Goal: Information Seeking & Learning: Learn about a topic

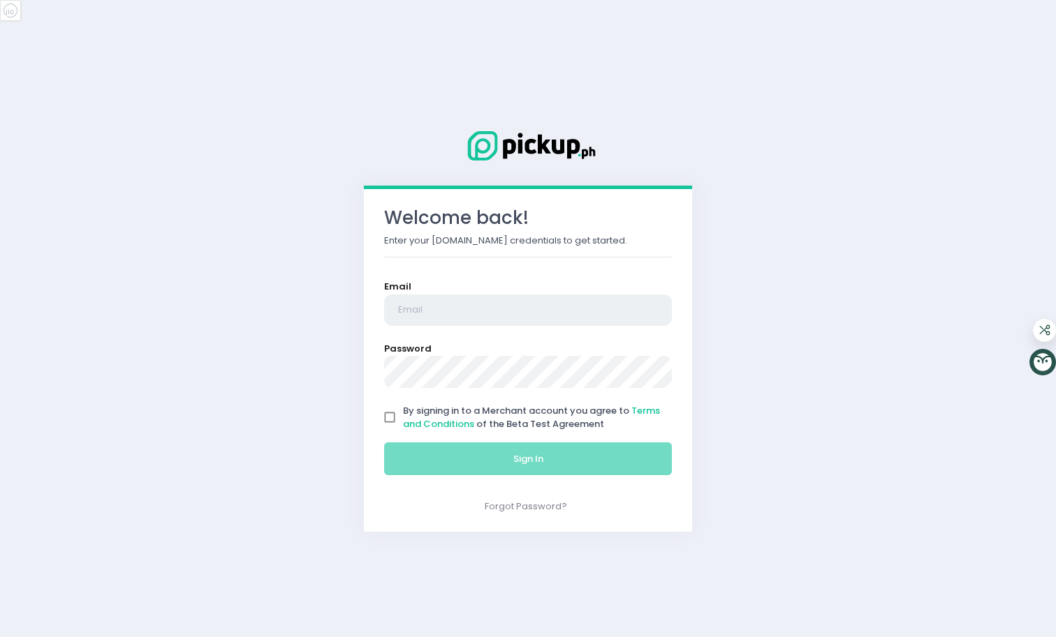
type input "[EMAIL_ADDRESS][DOMAIN_NAME]"
click at [413, 307] on input "[EMAIL_ADDRESS][DOMAIN_NAME]" at bounding box center [528, 311] width 288 height 32
click at [322, 399] on div "Welcome back! Enter your Pickup.ph credentials to get started. Email contact.ba…" at bounding box center [528, 318] width 1056 height 637
click at [390, 414] on input "By signing in to a Merchant account you agree to Terms and Conditions of the Be…" at bounding box center [389, 417] width 27 height 27
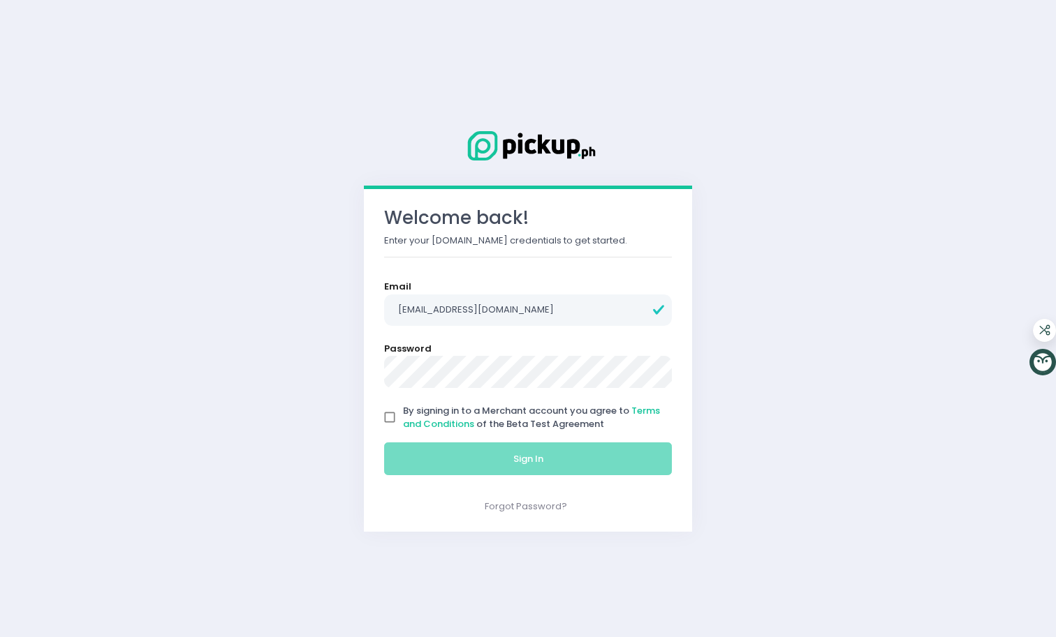
checkbox input "true"
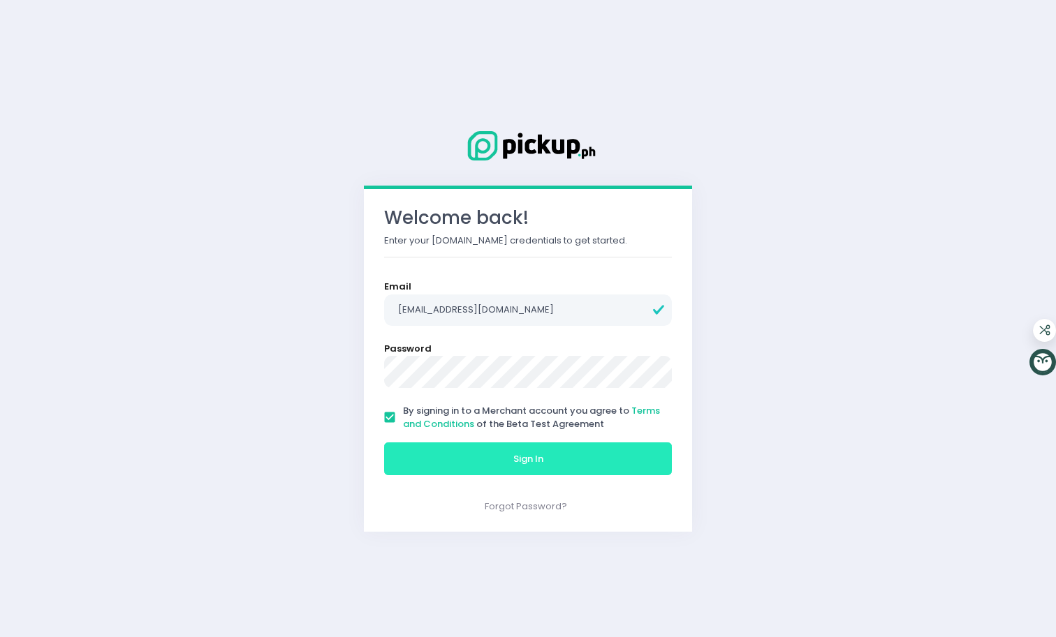
click at [430, 448] on button "Sign In" at bounding box center [528, 460] width 288 height 34
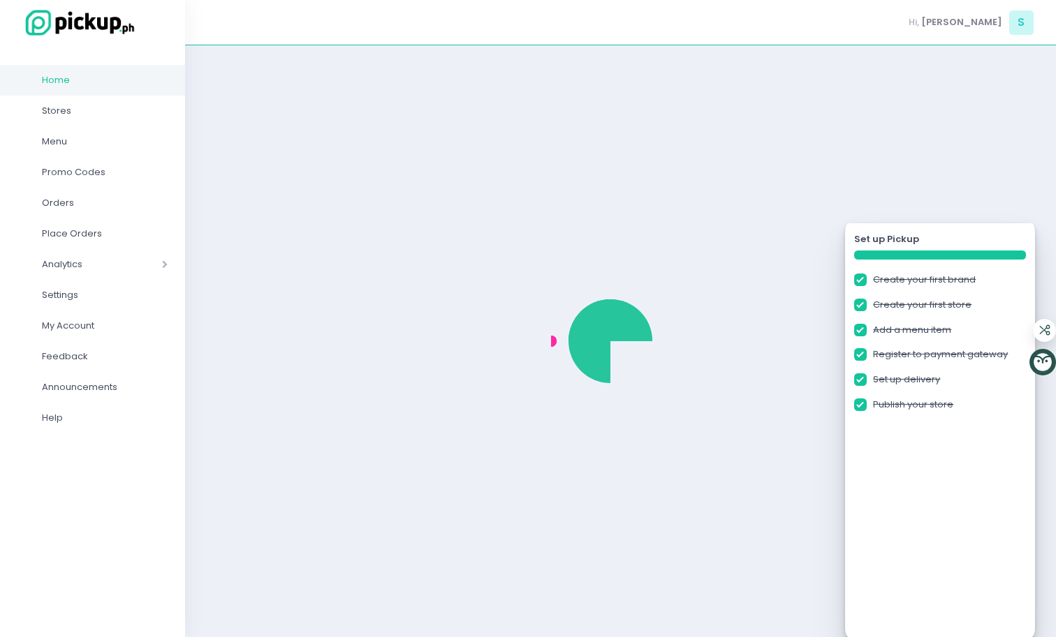
checkbox input "true"
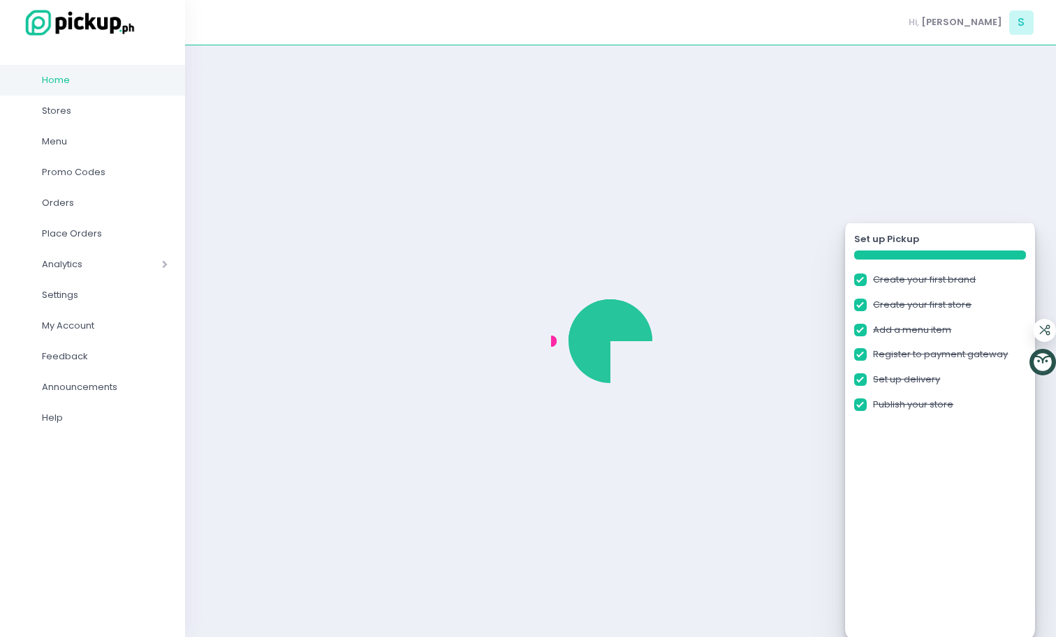
checkbox input "true"
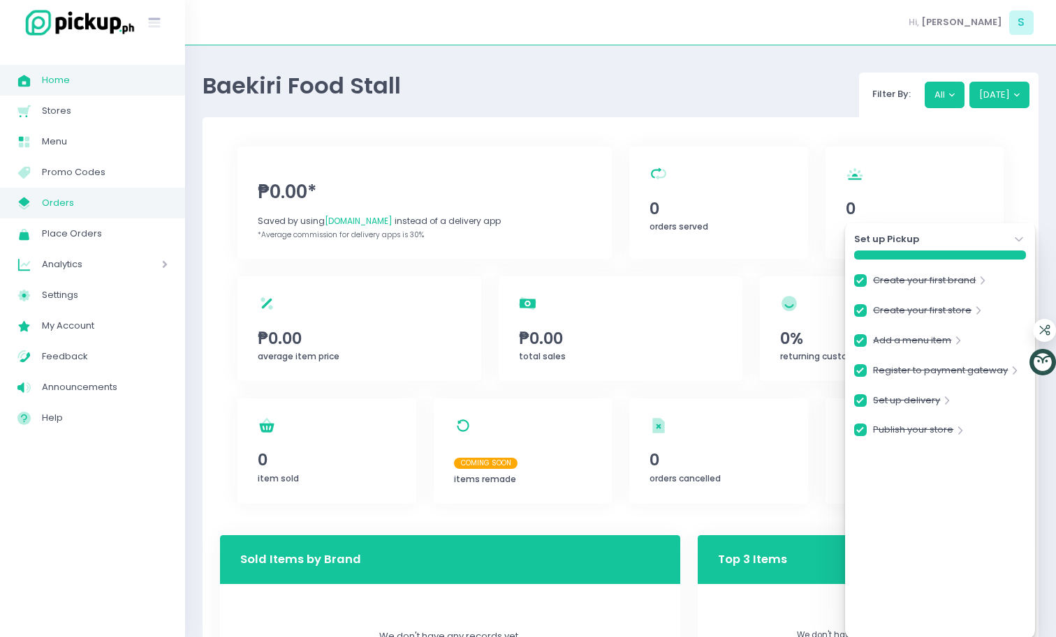
click at [79, 197] on span "Orders" at bounding box center [105, 203] width 126 height 18
checkbox input "true"
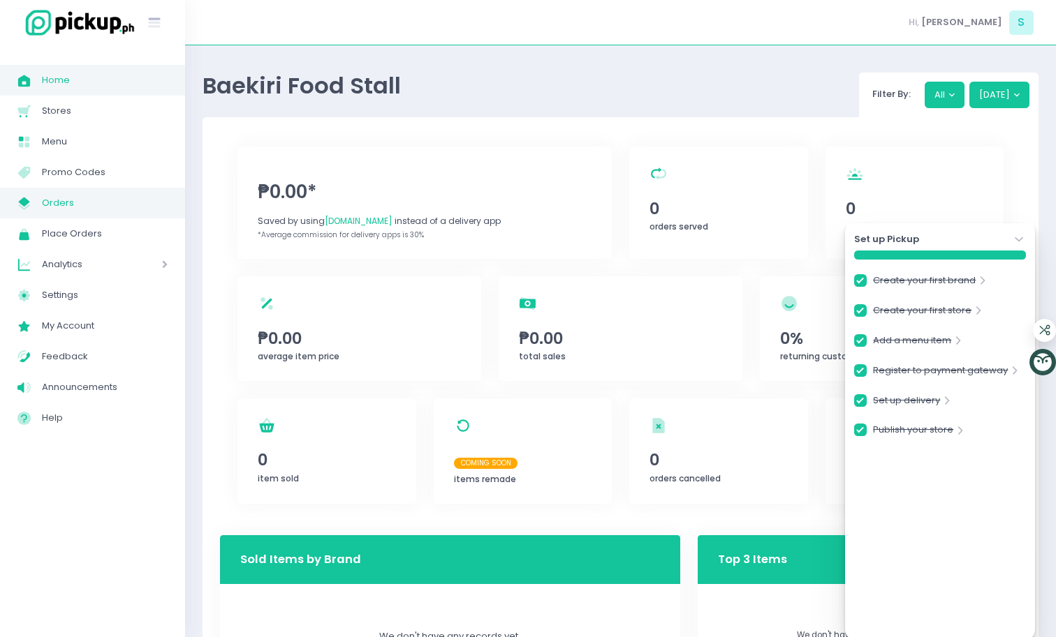
checkbox input "true"
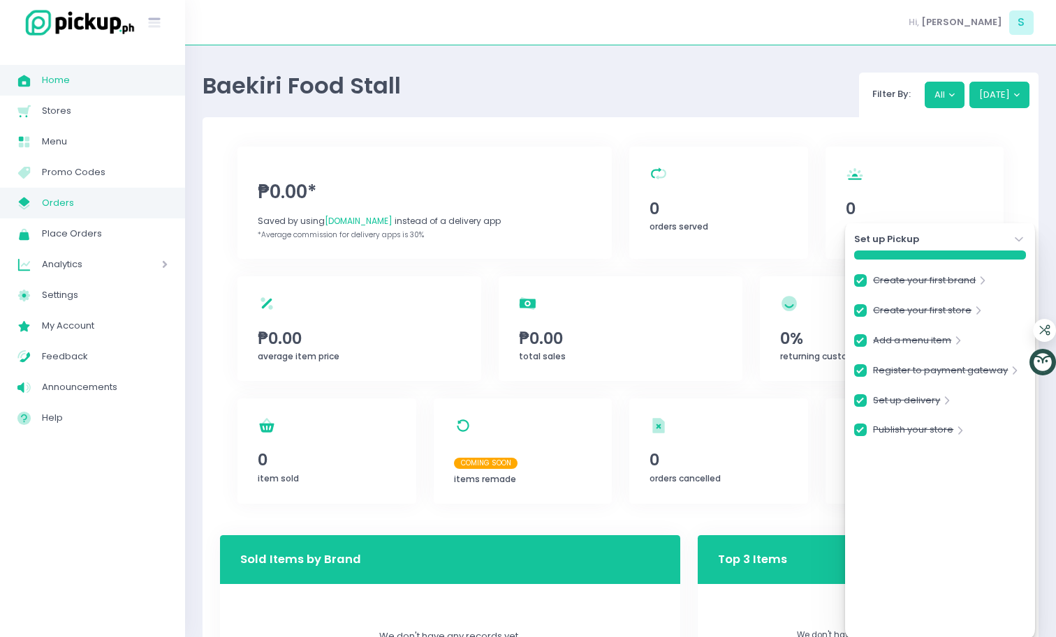
checkbox input "true"
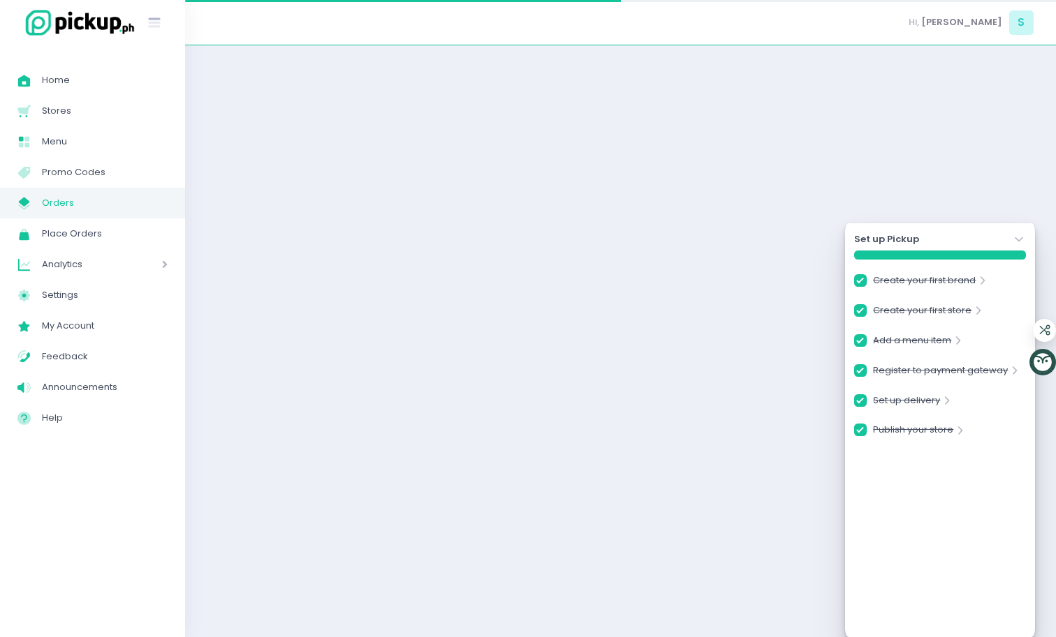
checkbox input "true"
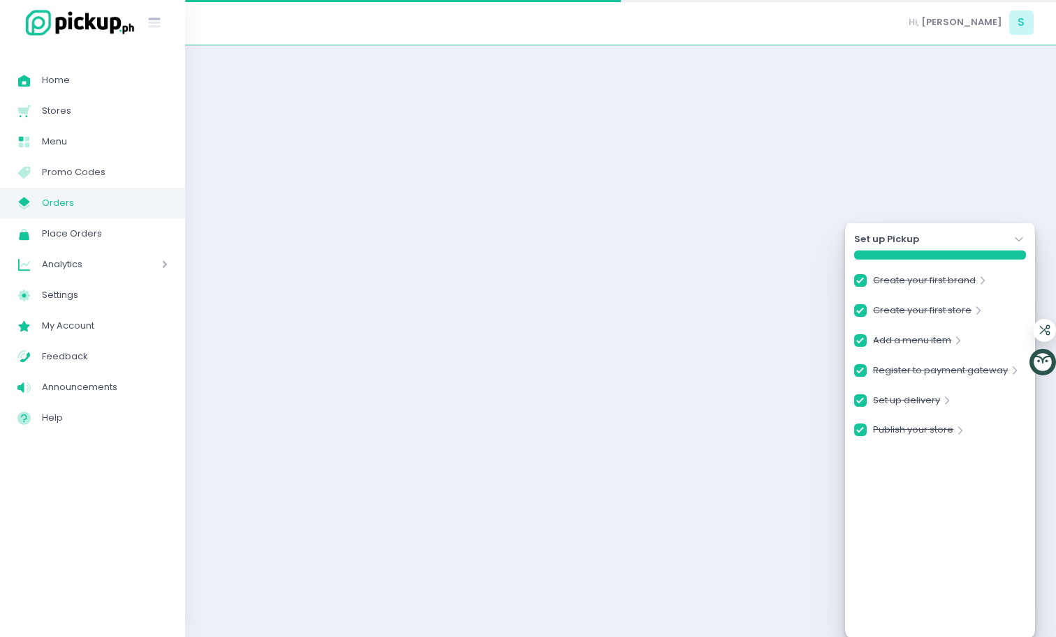
checkbox input "true"
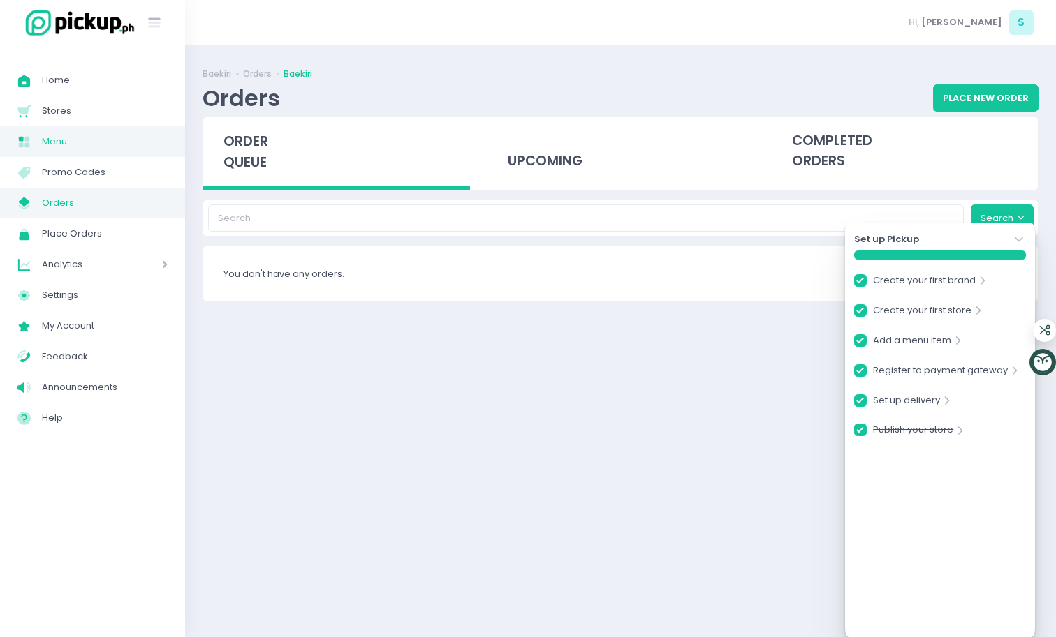
click at [59, 134] on span "Menu" at bounding box center [105, 142] width 126 height 18
checkbox input "true"
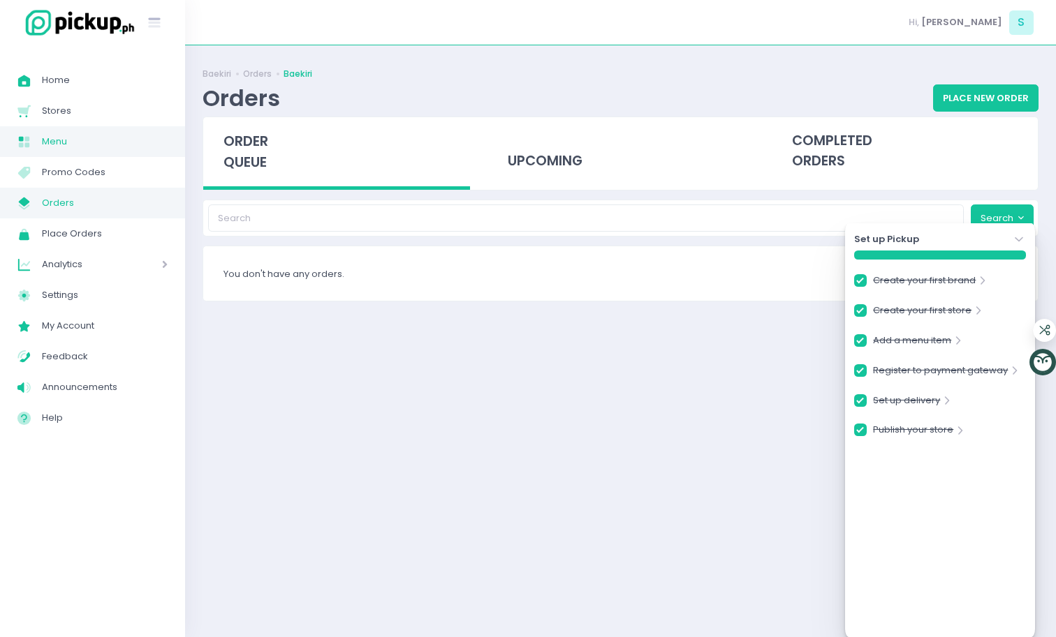
checkbox input "true"
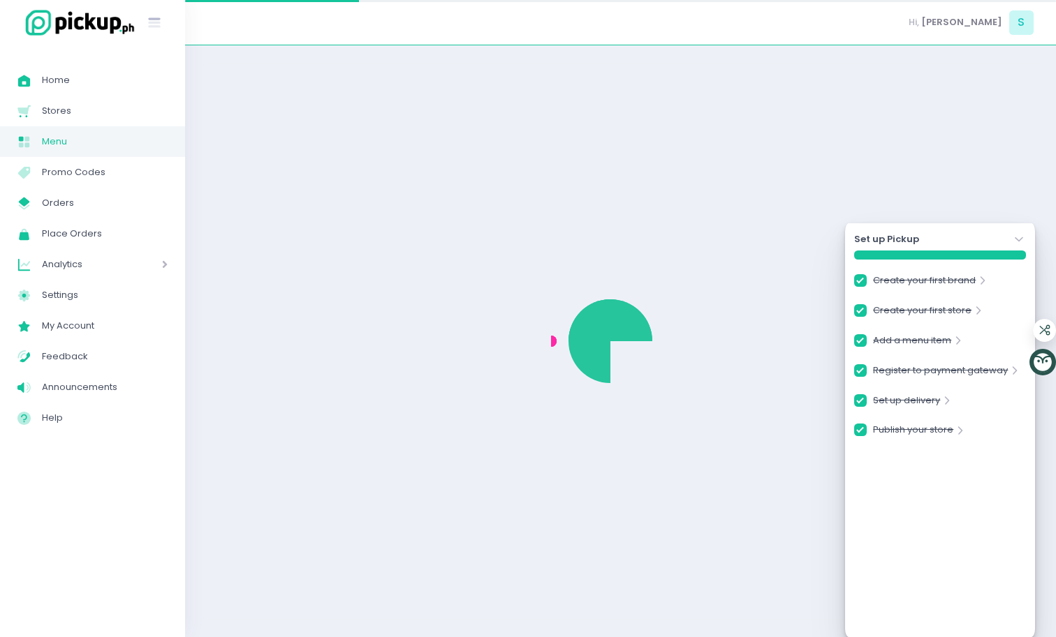
checkbox input "true"
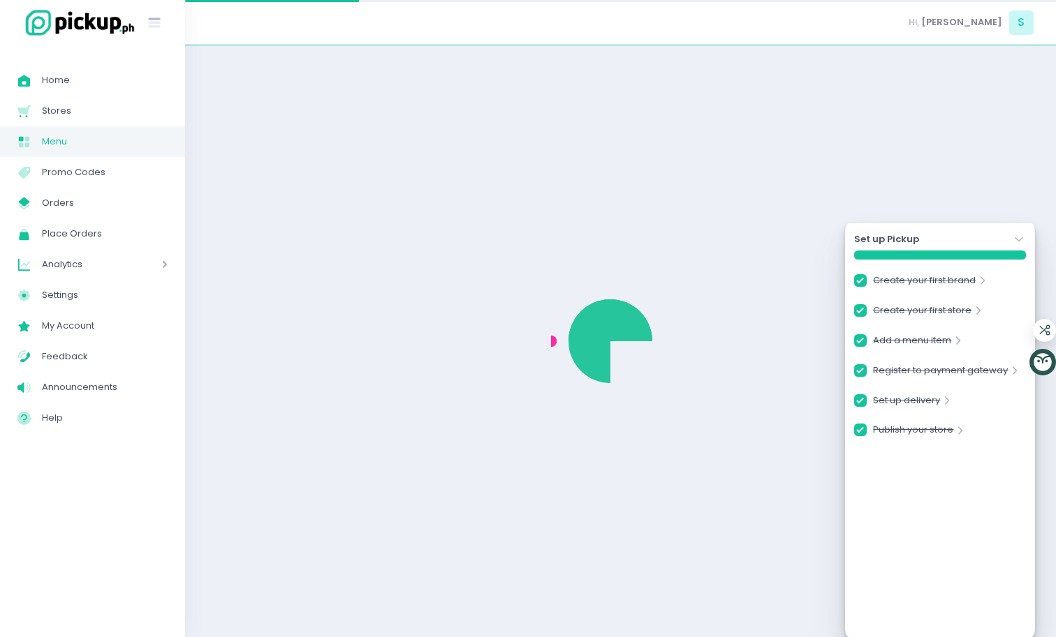
checkbox input "true"
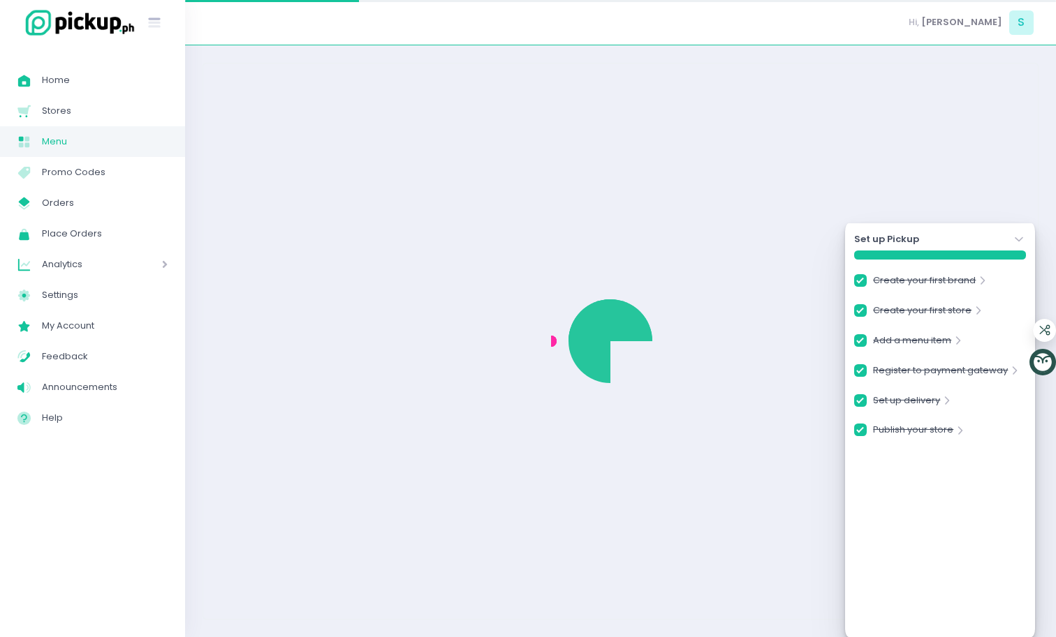
checkbox input "true"
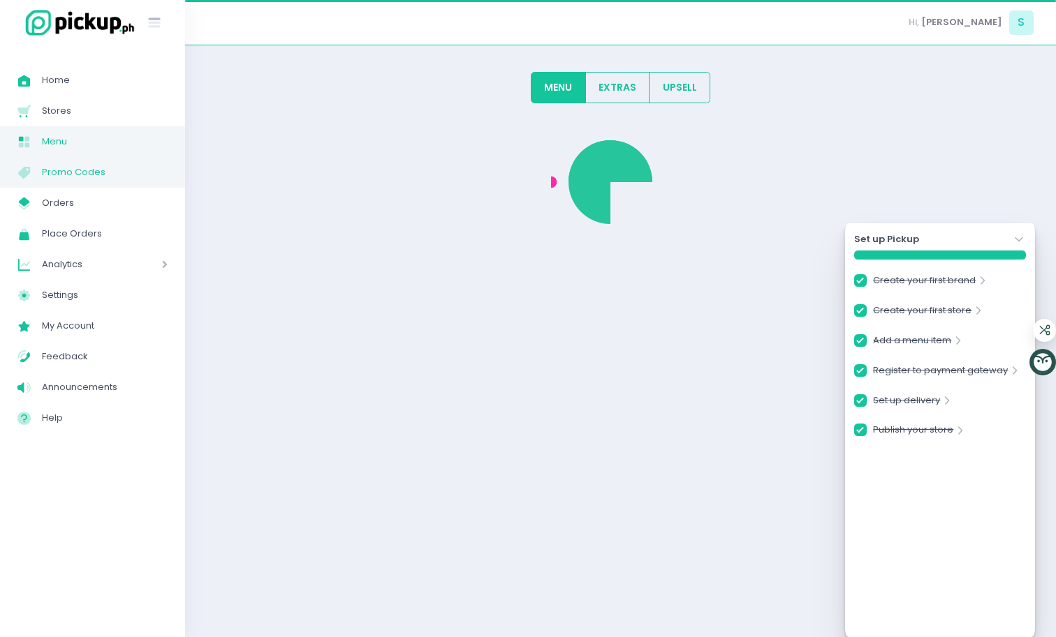
checkbox input "true"
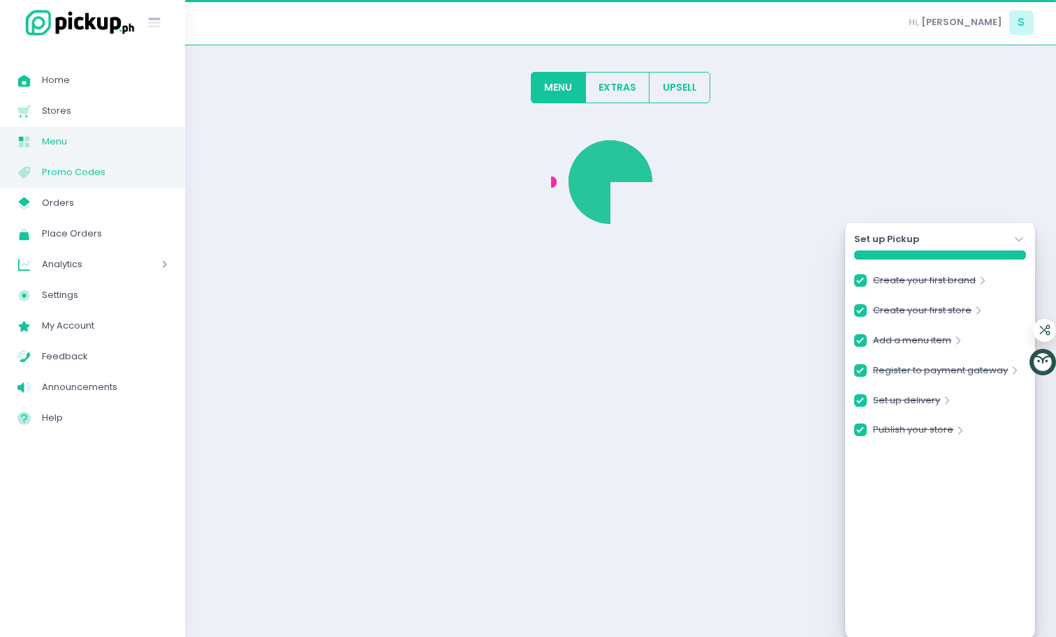
checkbox input "true"
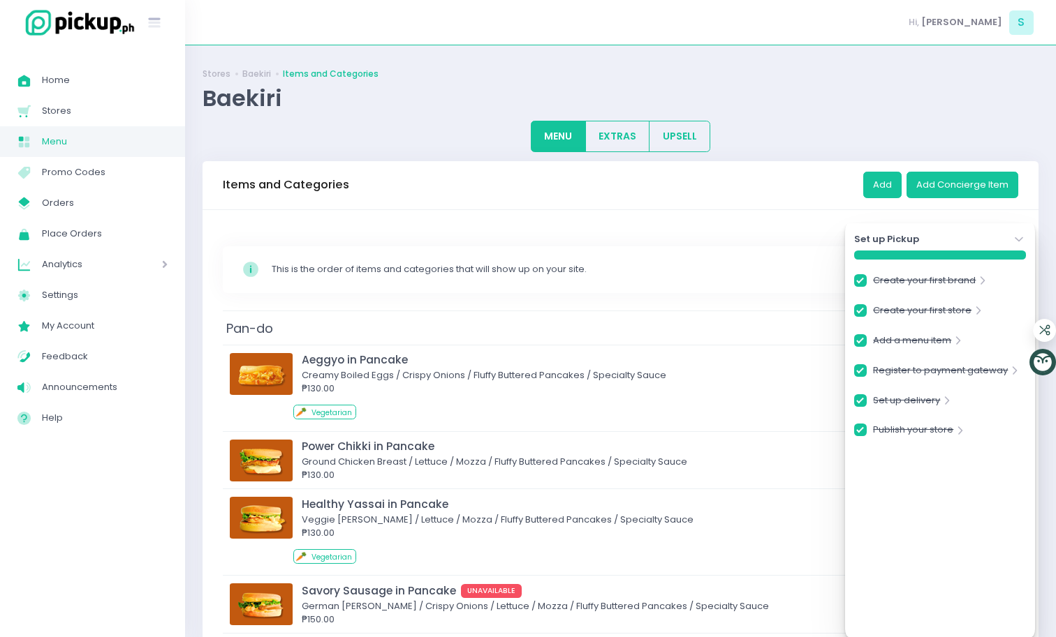
click at [63, 259] on span "Analytics" at bounding box center [82, 265] width 80 height 18
click at [78, 287] on span "Sales Analytics" at bounding box center [110, 295] width 115 height 18
checkbox input "true"
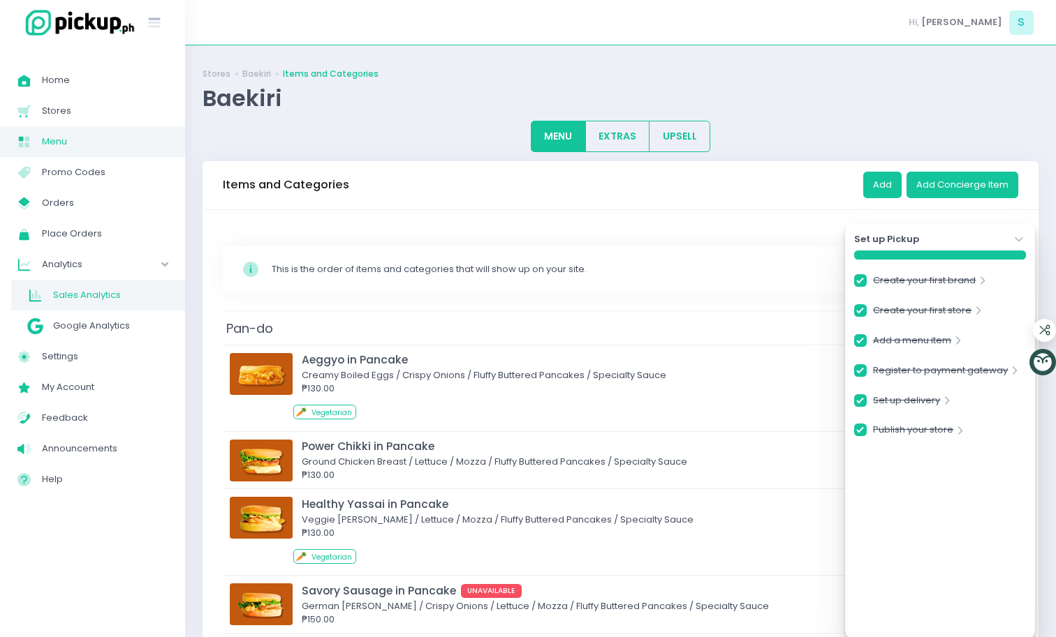
checkbox input "true"
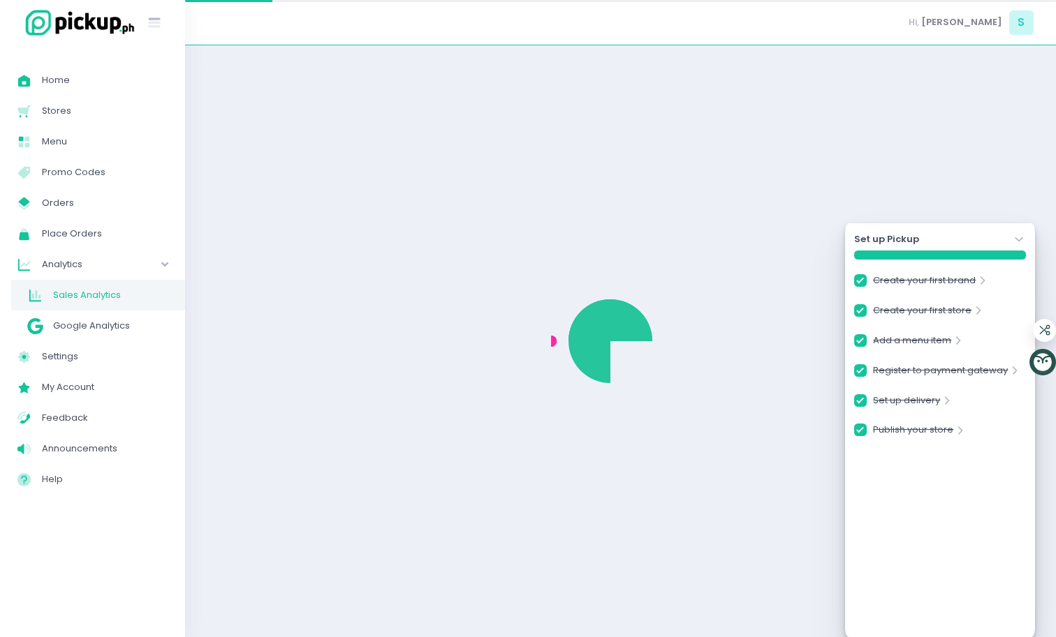
checkbox input "true"
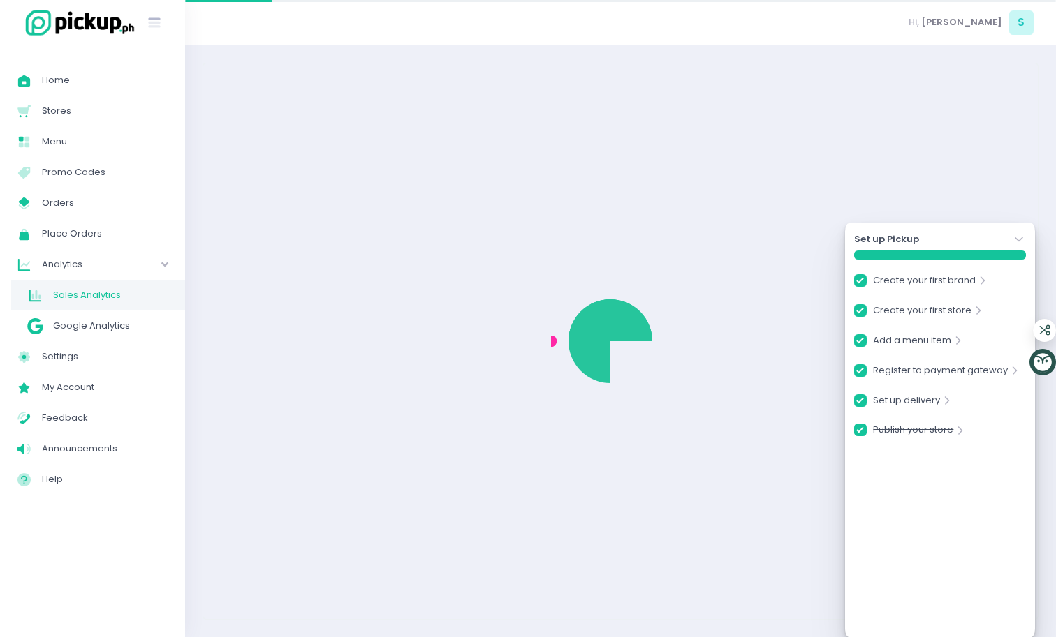
checkbox input "true"
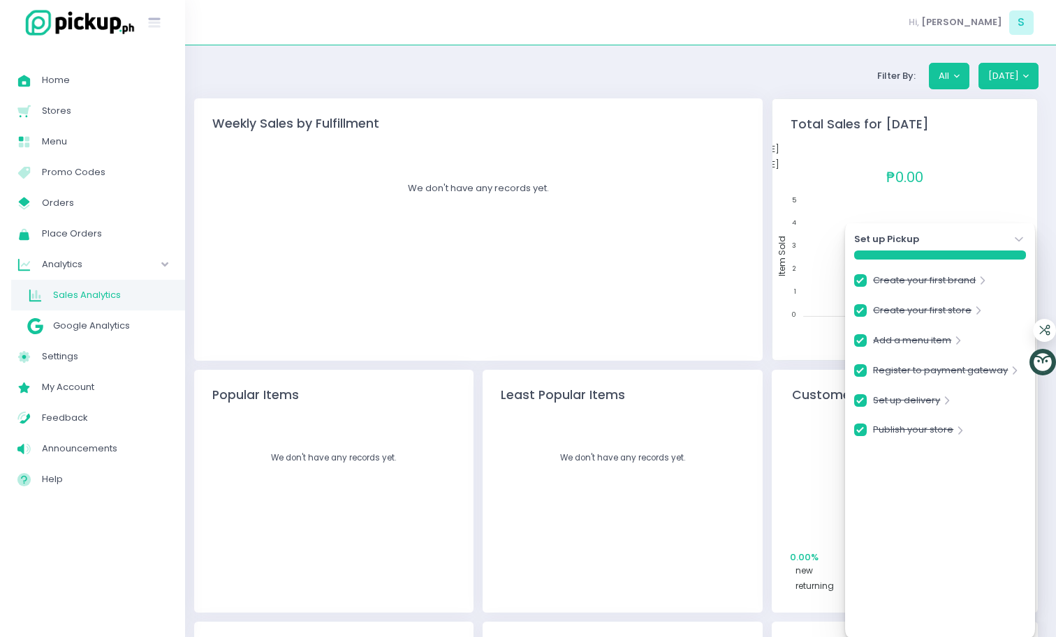
click at [1018, 234] on icon "Stockholm-icons / Navigation / Angle-down Created with Sketch." at bounding box center [1019, 240] width 14 height 14
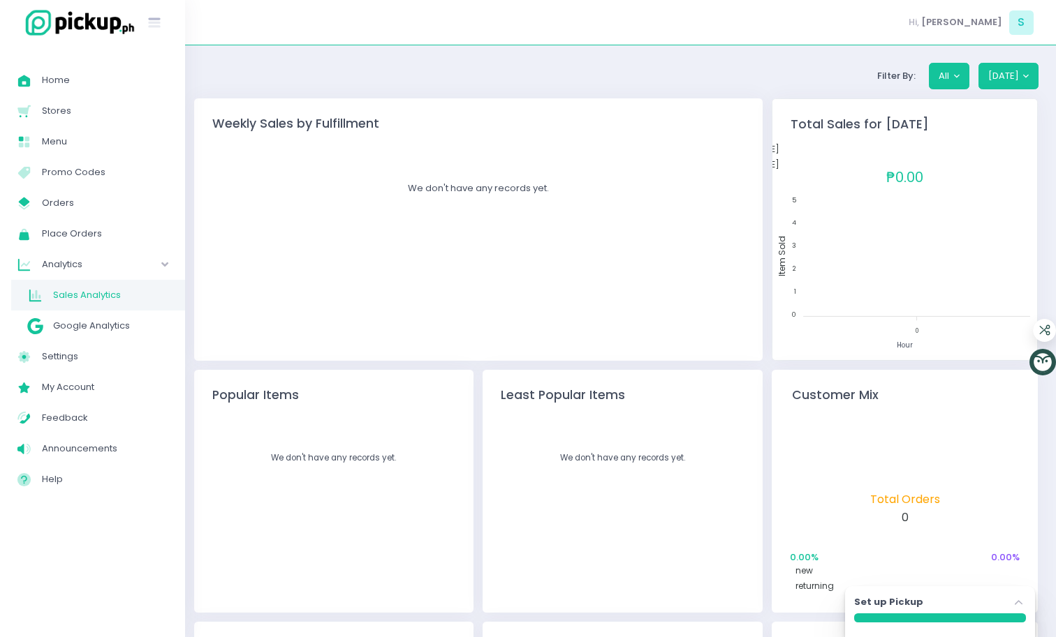
click at [1025, 59] on div "Filter By: All Today Weekly Sales by Fulfillment We don't have any records yet.…" at bounding box center [620, 399] width 871 height 709
click at [1025, 71] on button "[DATE]" at bounding box center [1008, 76] width 61 height 27
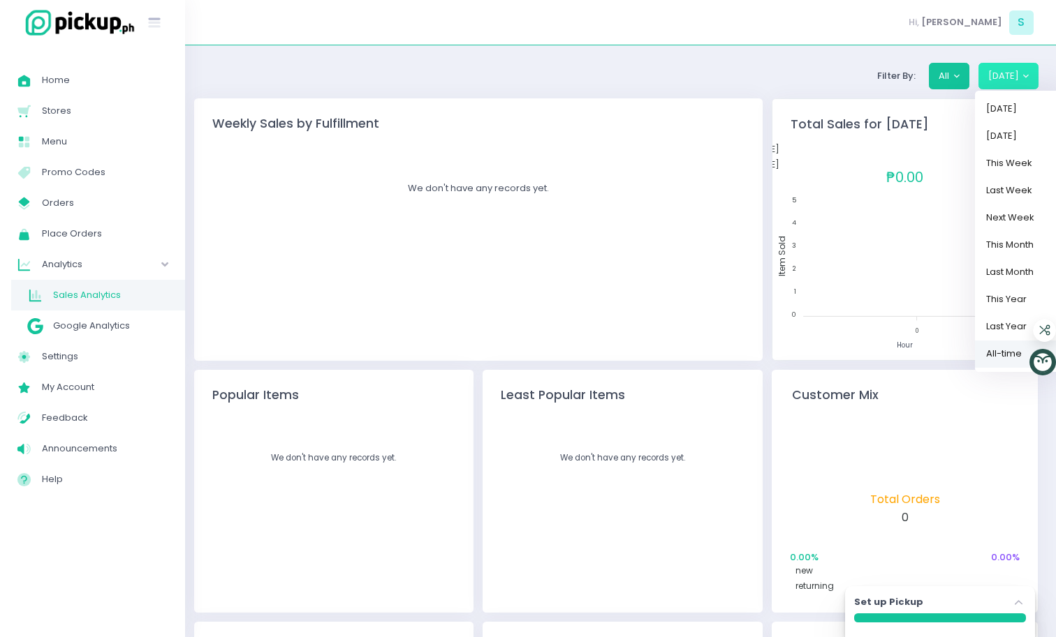
click at [991, 346] on link "All-time" at bounding box center [1020, 353] width 91 height 27
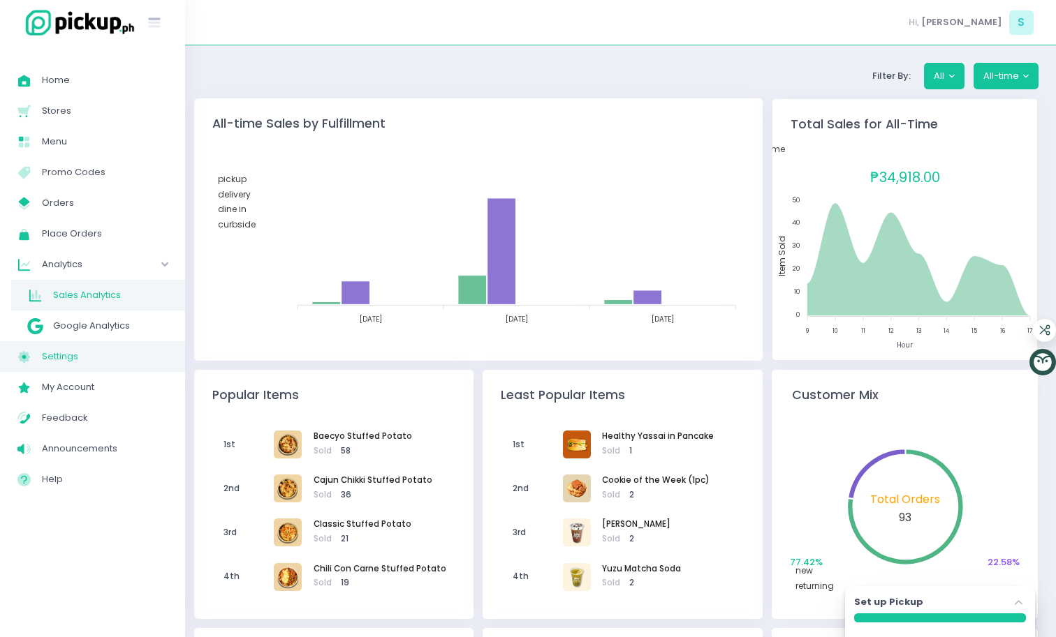
click at [95, 353] on span "Settings" at bounding box center [105, 357] width 126 height 18
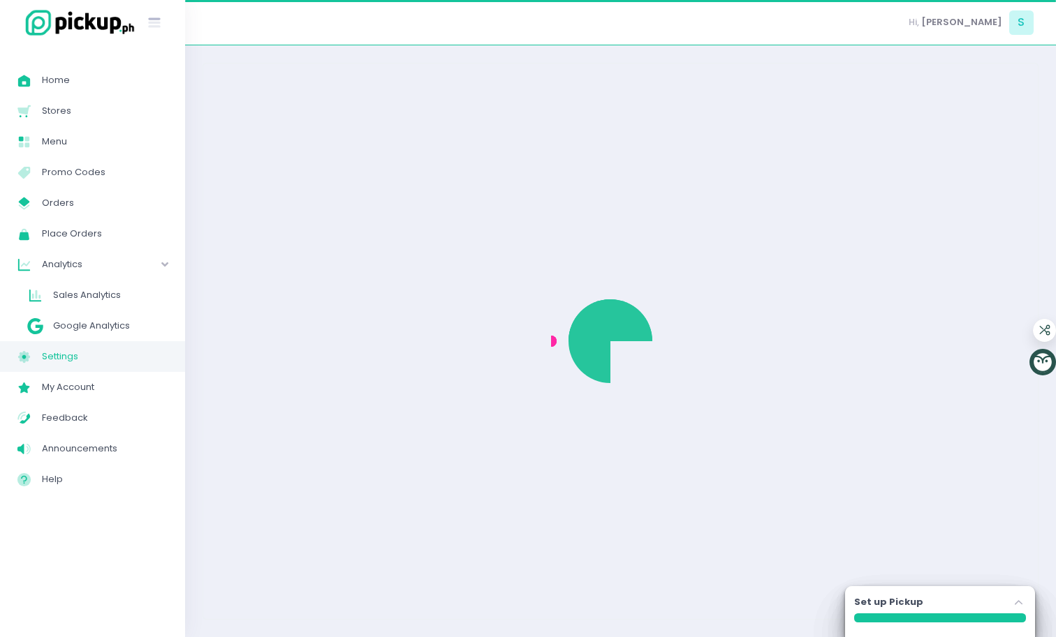
select select "active"
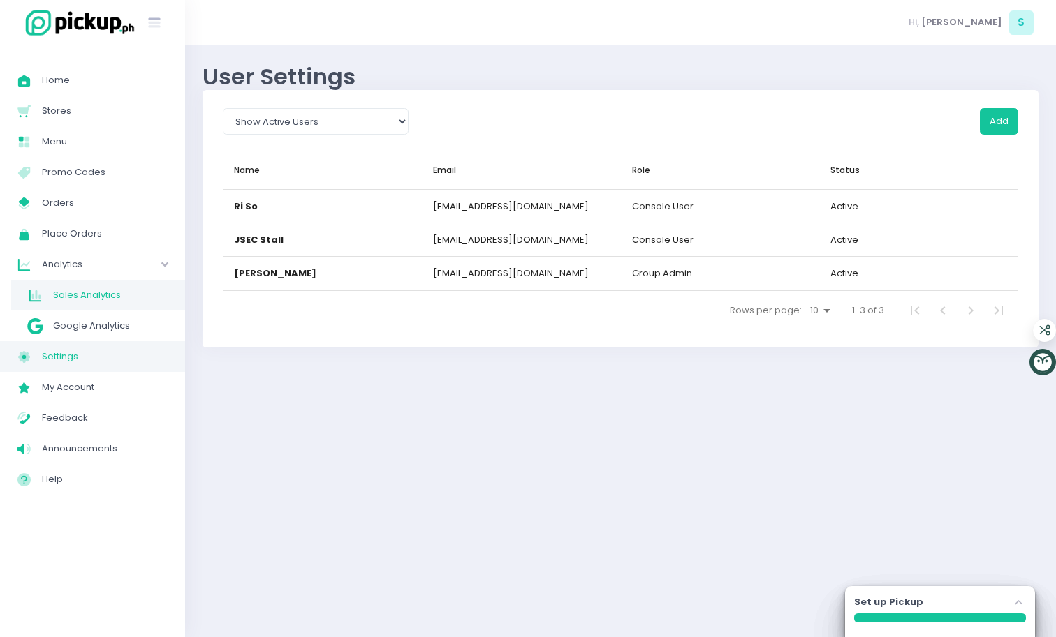
click at [105, 292] on span "Sales Analytics" at bounding box center [110, 295] width 115 height 18
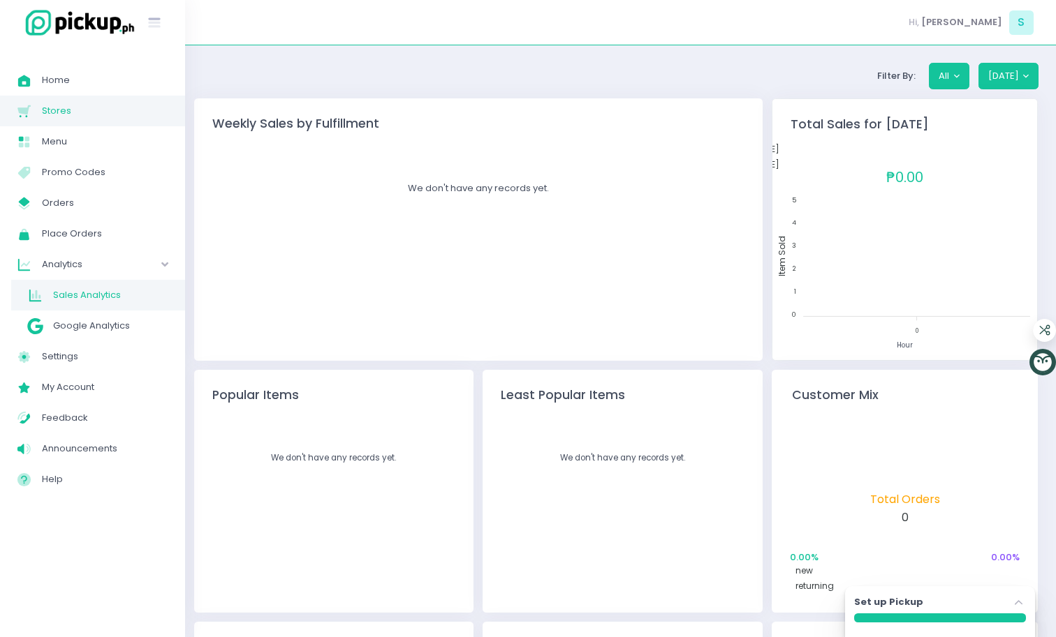
click at [106, 110] on span "Stores" at bounding box center [105, 111] width 126 height 18
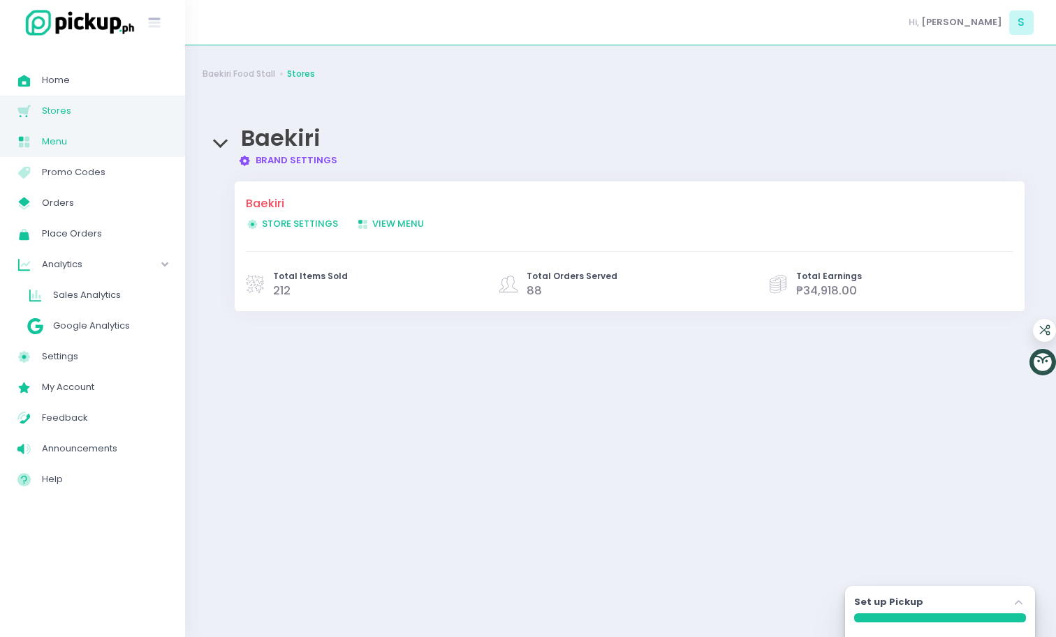
click at [103, 126] on link "Menu Created with Sketch. Menu" at bounding box center [92, 141] width 185 height 31
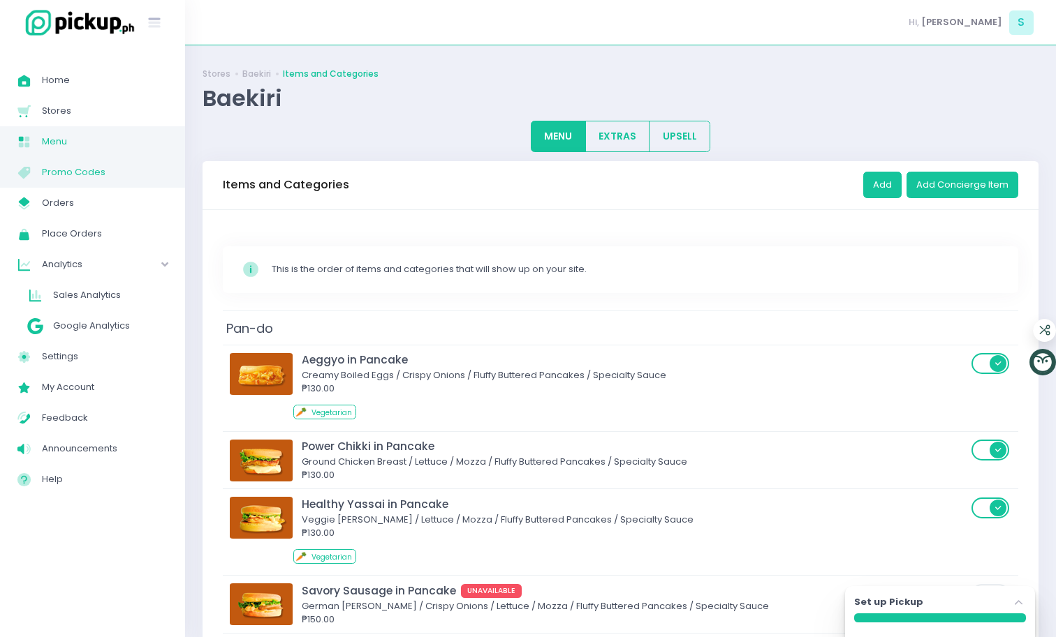
click at [101, 161] on link "Menu Created with Sketch. Promo Codes" at bounding box center [92, 172] width 185 height 31
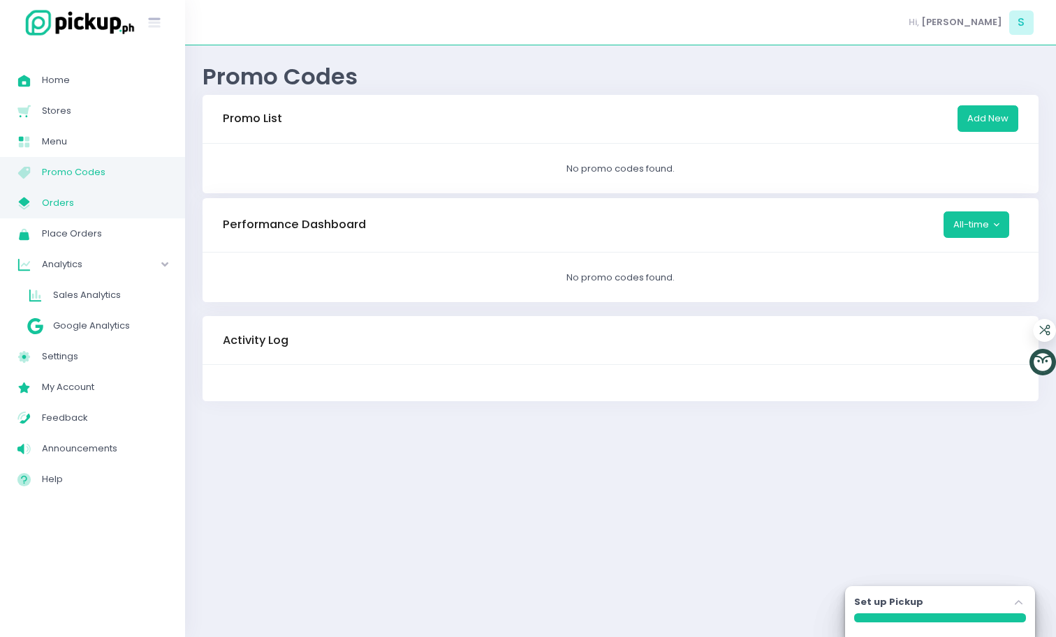
click at [98, 198] on span "Orders" at bounding box center [105, 203] width 126 height 18
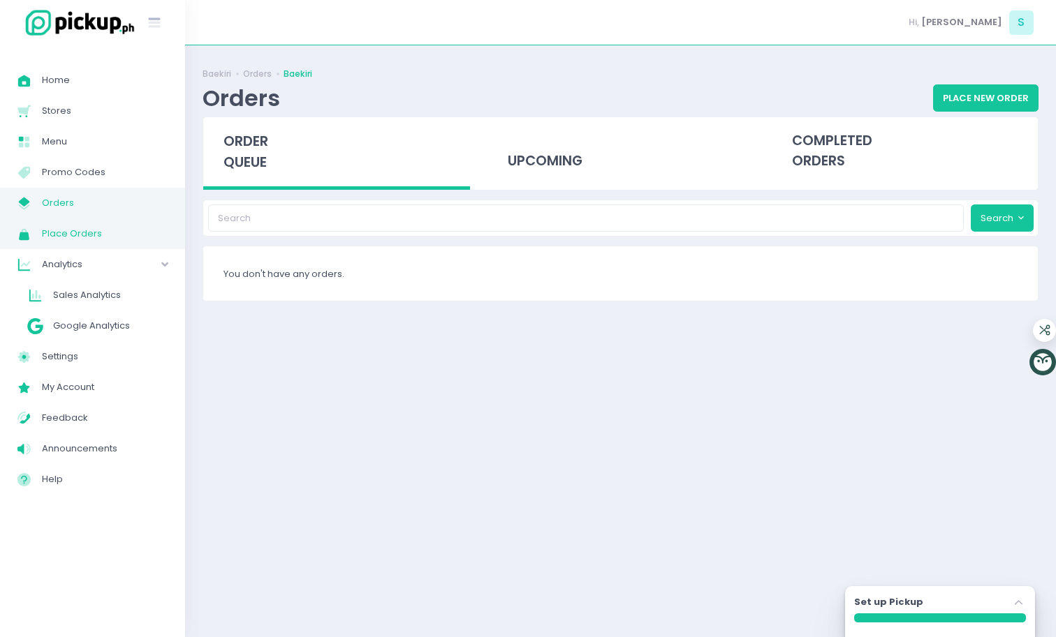
click at [69, 228] on span "Place Orders" at bounding box center [105, 234] width 126 height 18
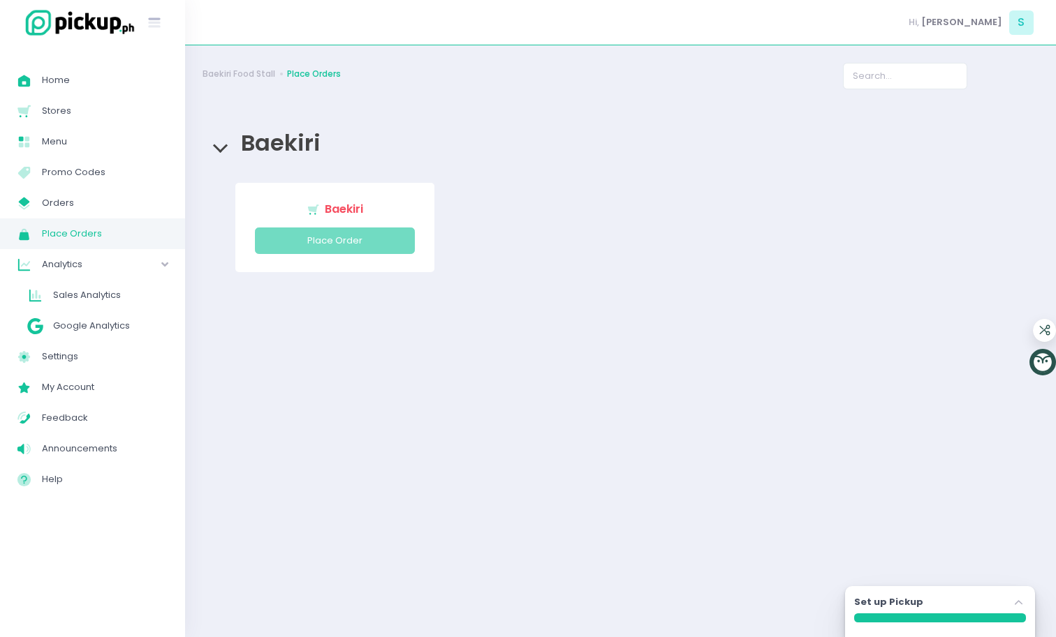
click at [69, 249] on div "Analytics Created with Sketch. Analytics" at bounding box center [92, 264] width 185 height 31
click at [69, 251] on div "Analytics Created with Sketch. Analytics" at bounding box center [92, 264] width 185 height 31
click at [70, 280] on link "Sales Analytics Created with Sketch. Sales Analytics" at bounding box center [98, 295] width 174 height 31
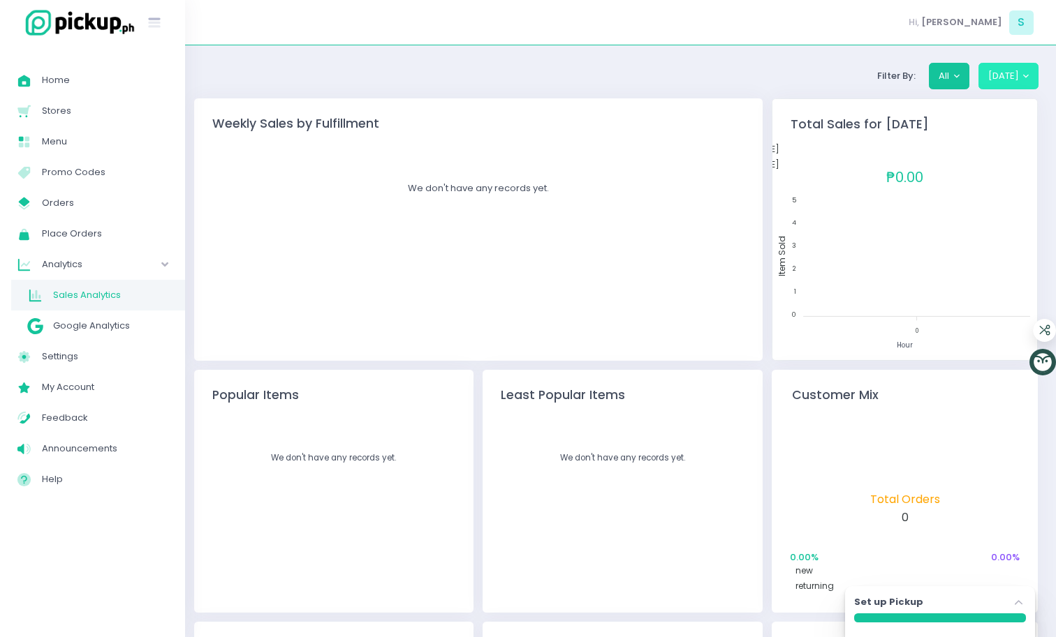
click at [1015, 72] on button "[DATE]" at bounding box center [1008, 76] width 61 height 27
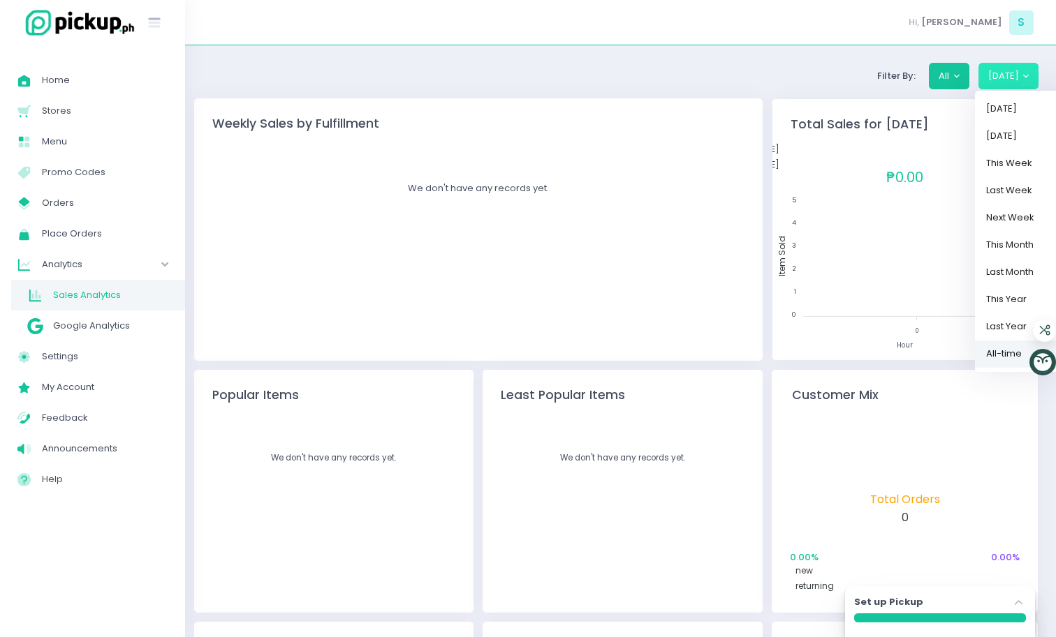
click at [1000, 346] on link "All-time" at bounding box center [1020, 353] width 91 height 27
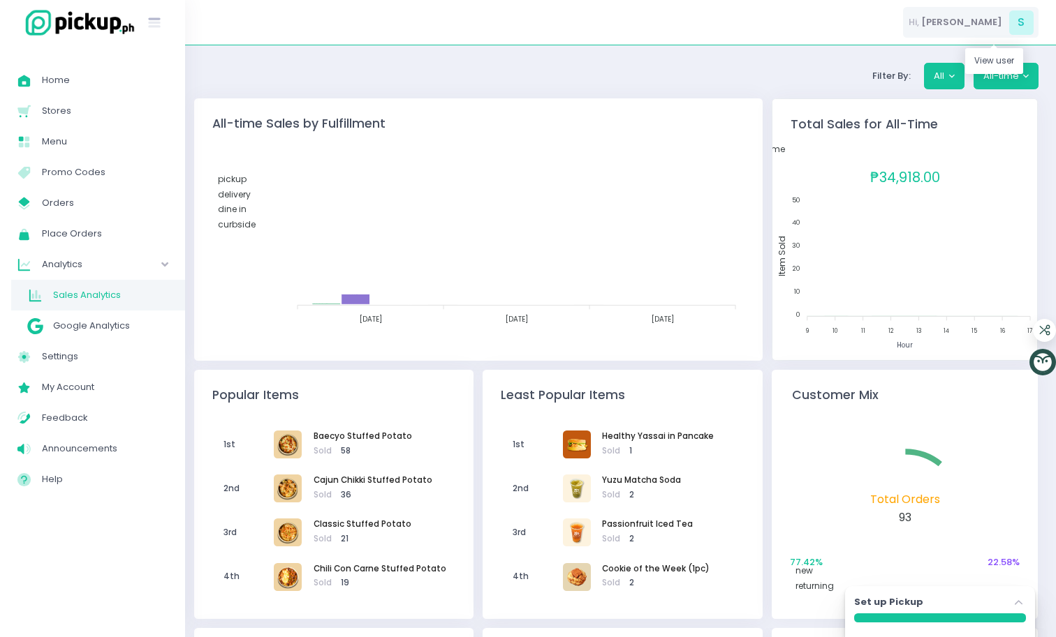
click at [1016, 22] on span "S" at bounding box center [1021, 22] width 24 height 24
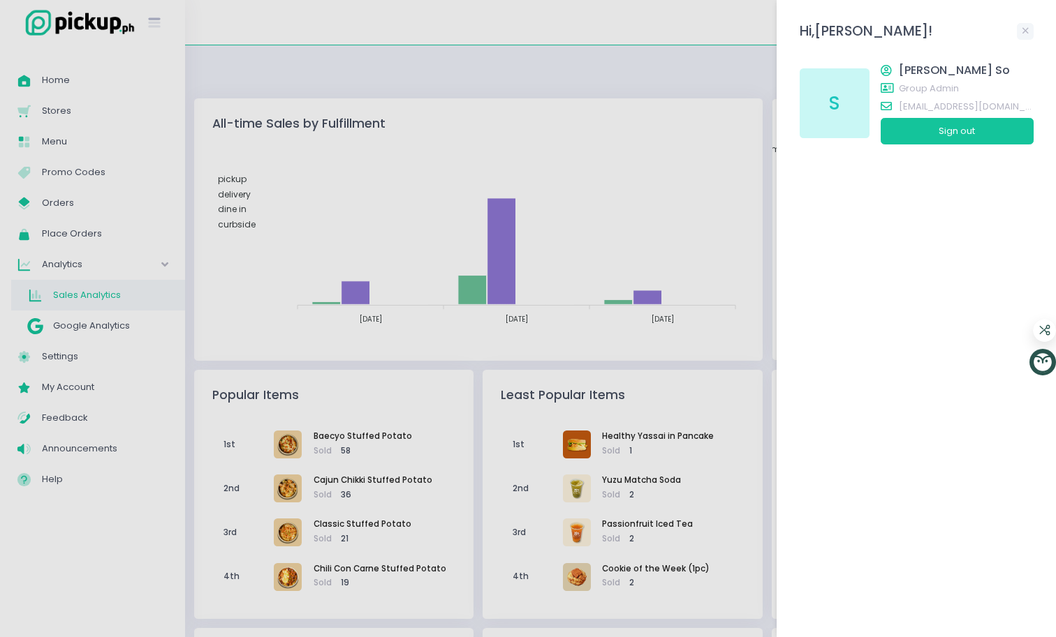
click at [633, 79] on div at bounding box center [528, 318] width 1056 height 637
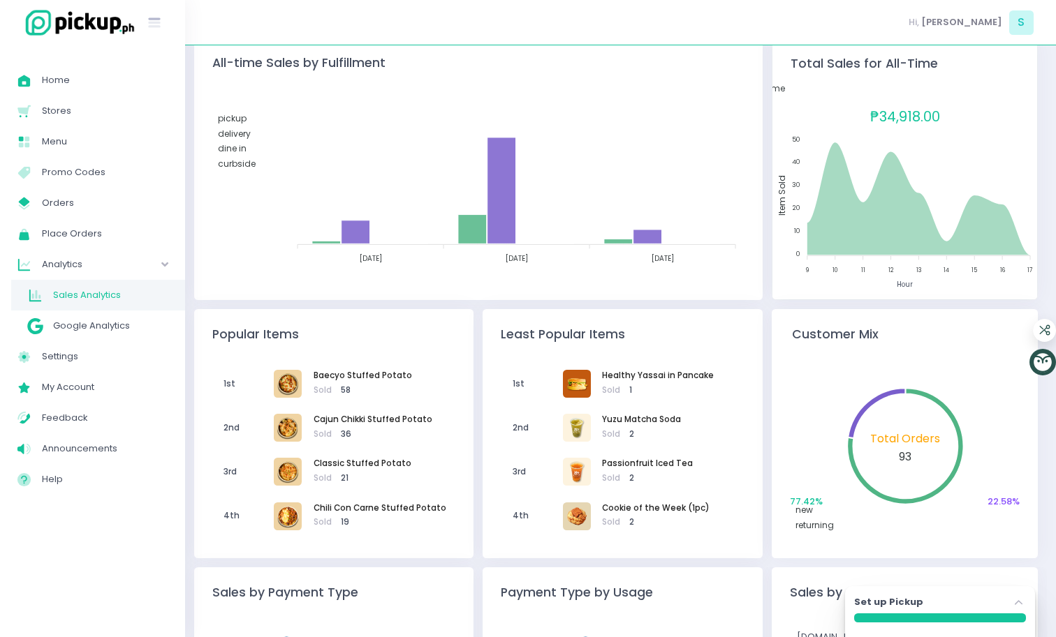
scroll to position [219, 0]
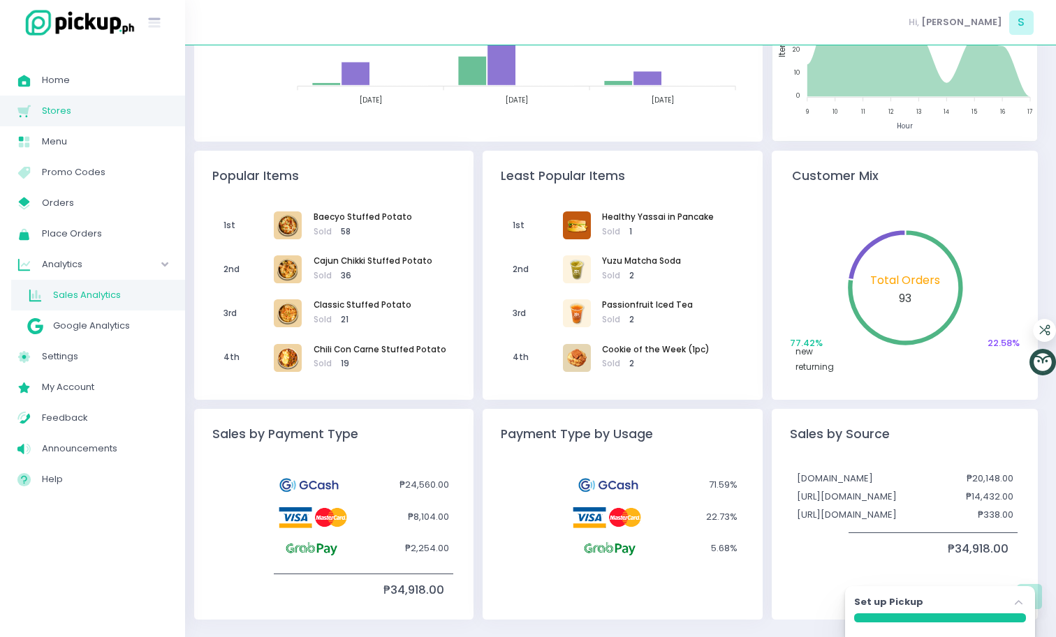
click at [72, 111] on span "Stores" at bounding box center [105, 111] width 126 height 18
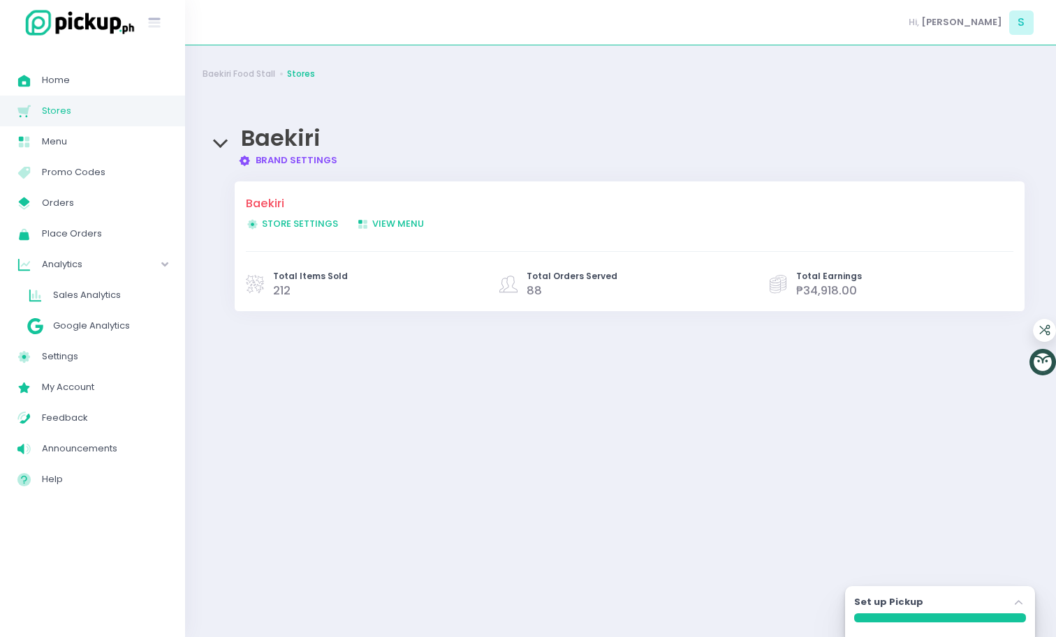
click at [311, 217] on link "Store Settings Created with Sketch. Store Settings" at bounding box center [301, 224] width 110 height 14
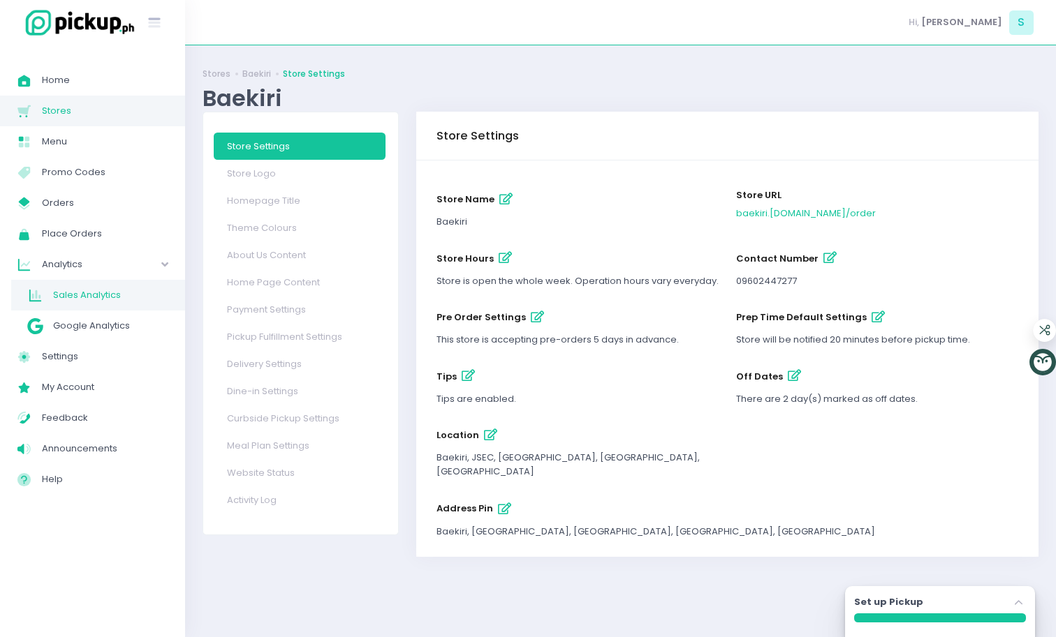
click at [69, 289] on span "Sales Analytics" at bounding box center [110, 295] width 115 height 18
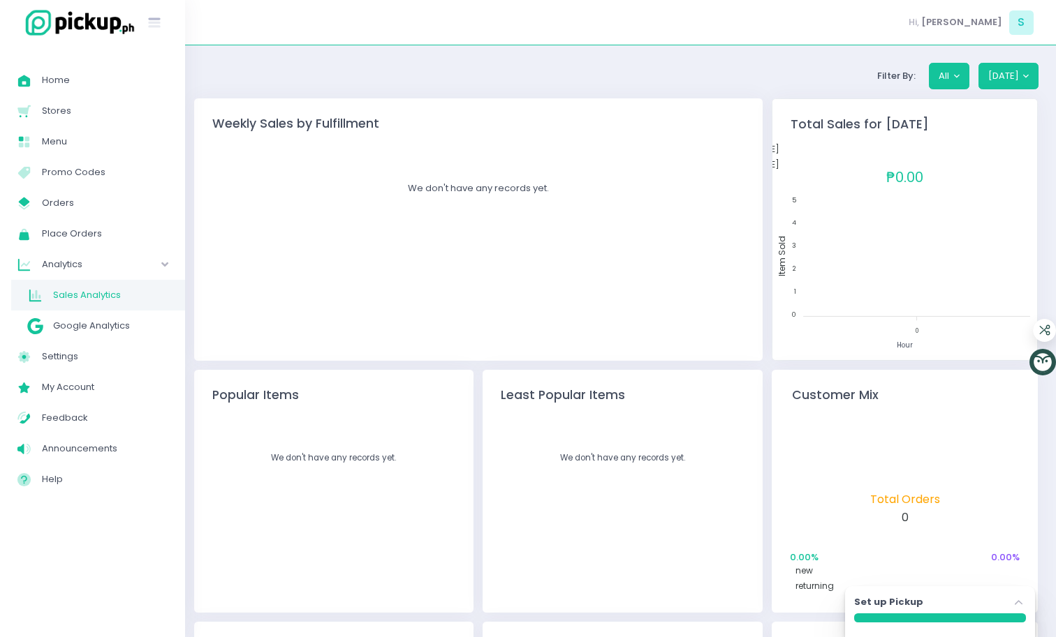
click at [60, 251] on div "Analytics Created with Sketch. Analytics" at bounding box center [92, 264] width 185 height 31
click at [998, 79] on button "[DATE]" at bounding box center [1008, 76] width 61 height 27
click at [1011, 73] on button "[DATE]" at bounding box center [1008, 76] width 61 height 27
click at [1026, 71] on button "[DATE]" at bounding box center [1008, 76] width 61 height 27
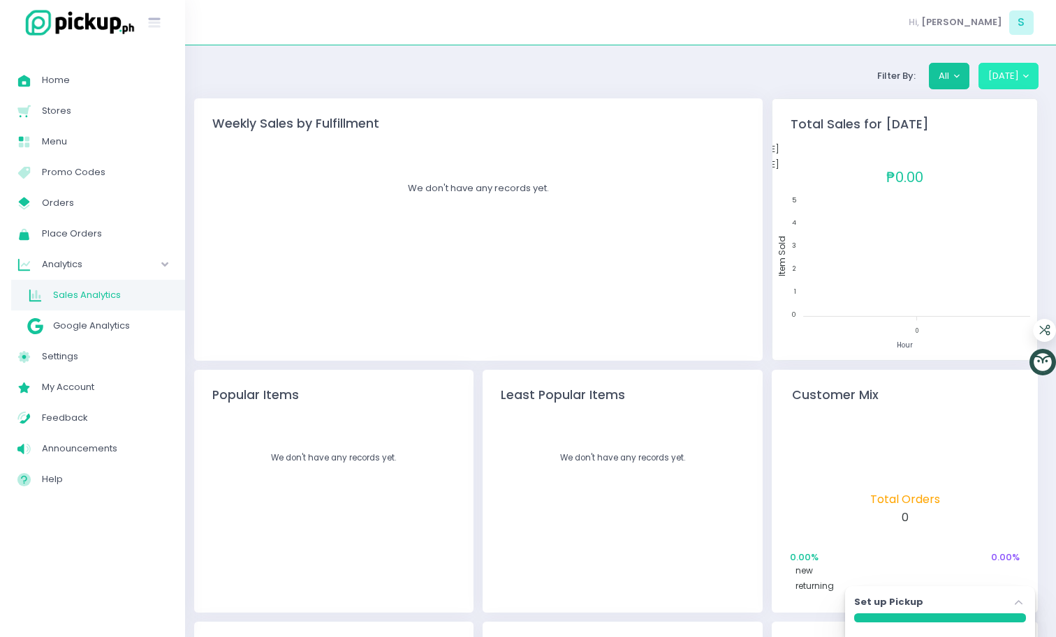
click at [1021, 67] on button "[DATE]" at bounding box center [1008, 76] width 61 height 27
click at [855, 73] on div "Filter By: All Today Today Yesterday This Week Last Week Next Week This Month L…" at bounding box center [620, 76] width 836 height 27
click at [997, 70] on button "[DATE]" at bounding box center [1008, 76] width 61 height 27
click at [1006, 80] on button "[DATE]" at bounding box center [1008, 76] width 61 height 27
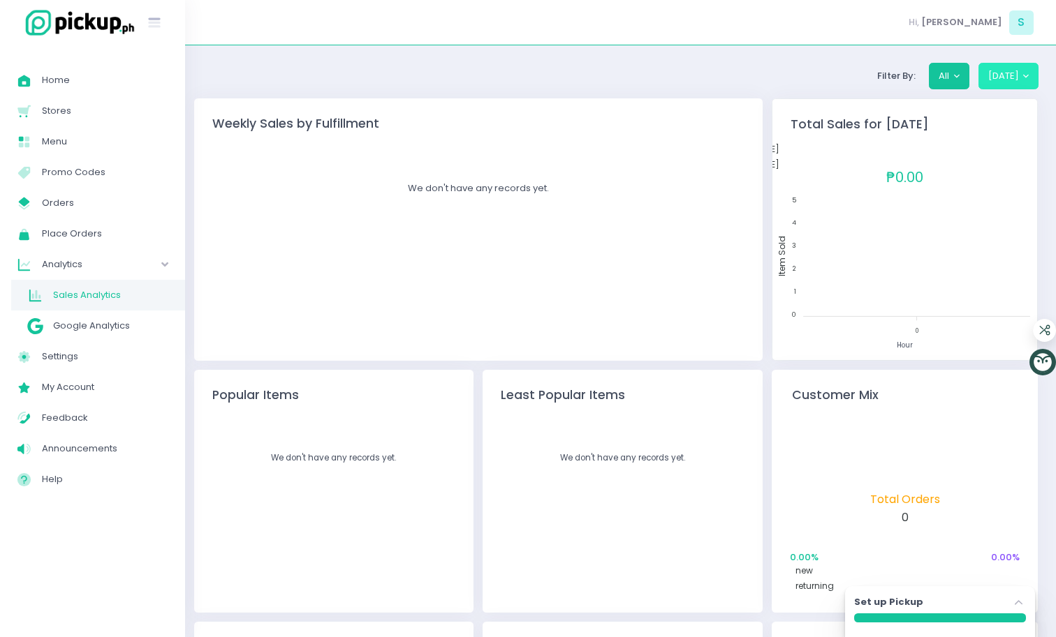
click at [1006, 80] on button "[DATE]" at bounding box center [1008, 76] width 61 height 27
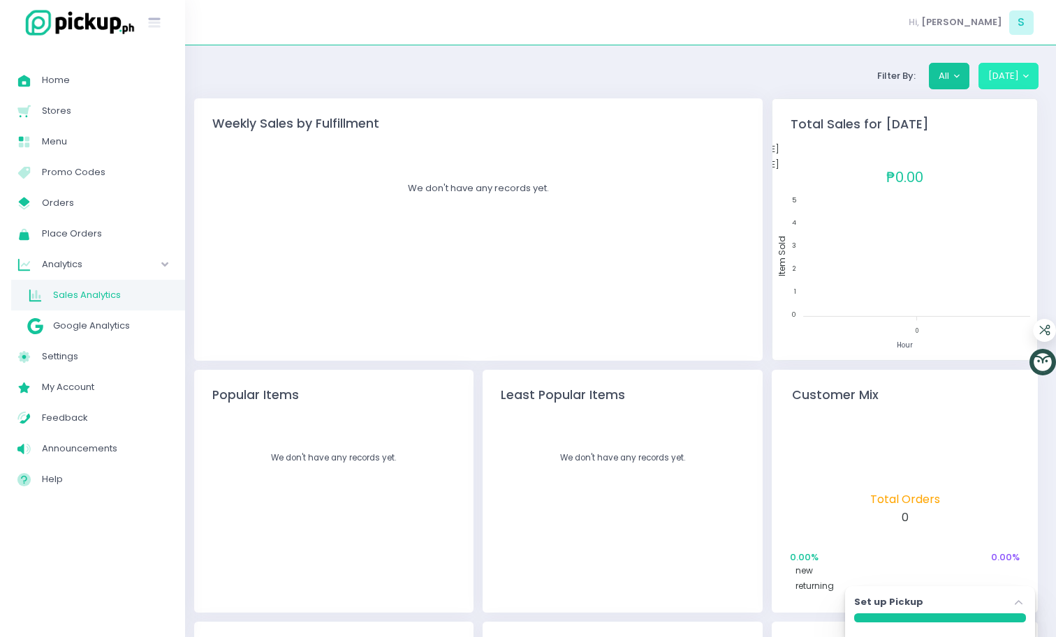
click at [1006, 80] on button "[DATE]" at bounding box center [1008, 76] width 61 height 27
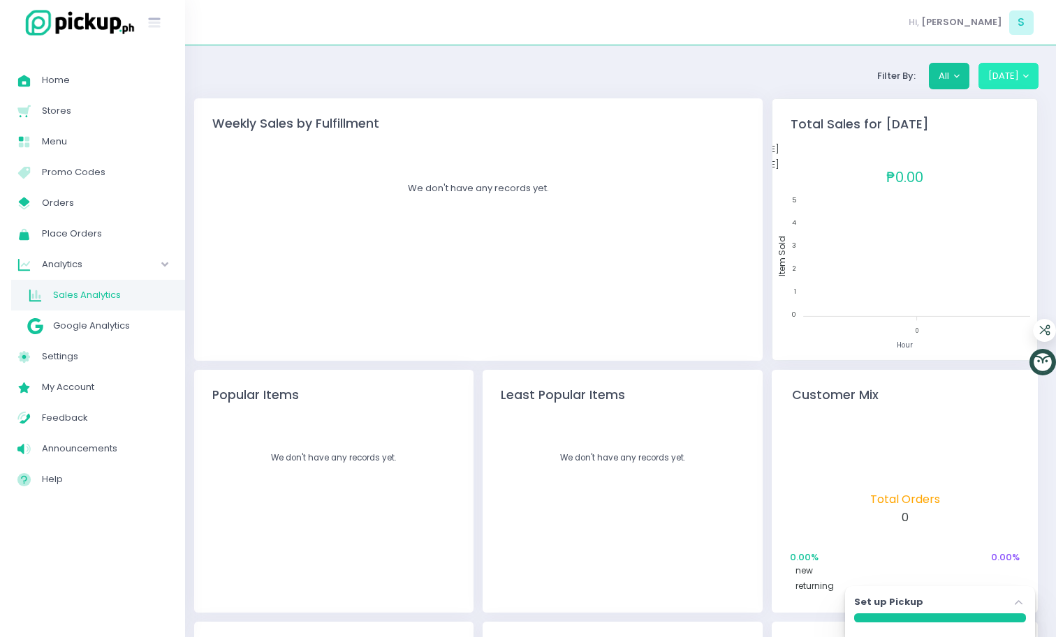
click at [1021, 77] on button "[DATE]" at bounding box center [1008, 76] width 61 height 27
click at [1010, 66] on button "[DATE]" at bounding box center [1008, 76] width 61 height 27
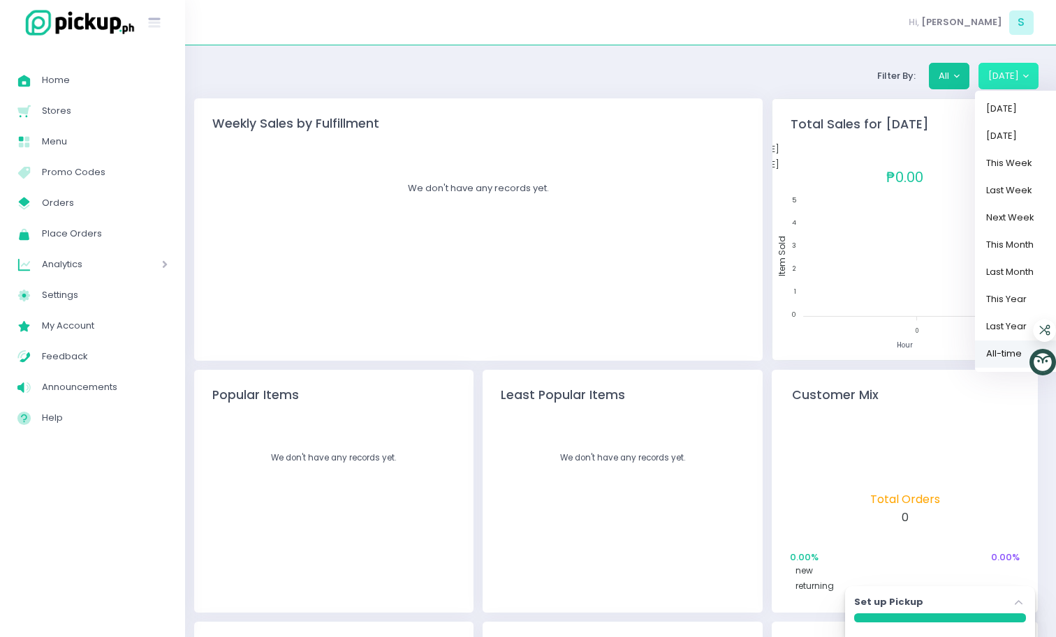
click at [1010, 353] on link "All-time" at bounding box center [1020, 353] width 91 height 27
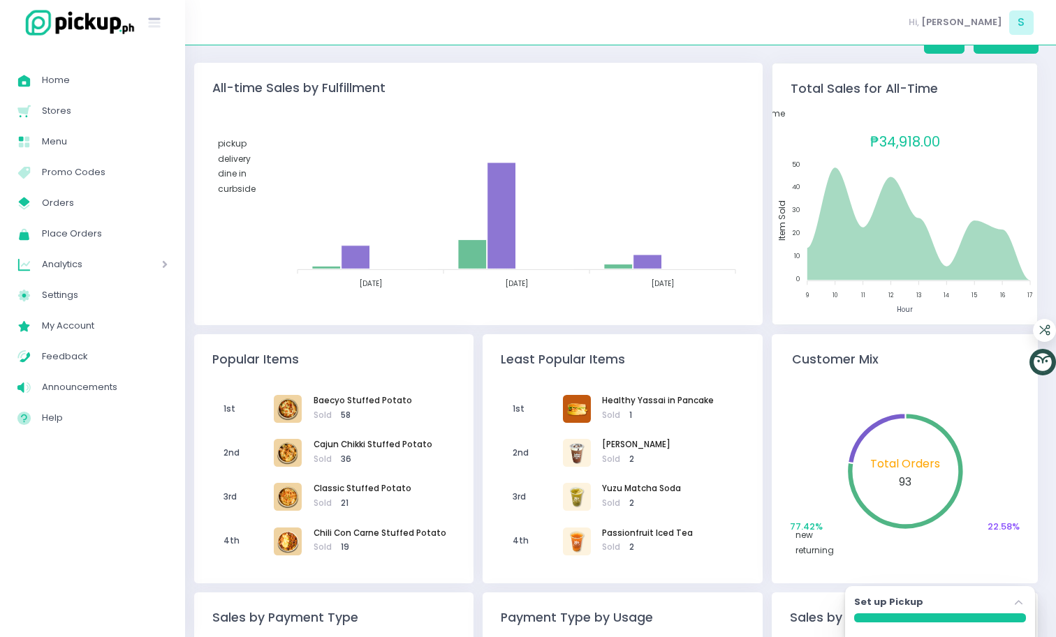
scroll to position [27, 0]
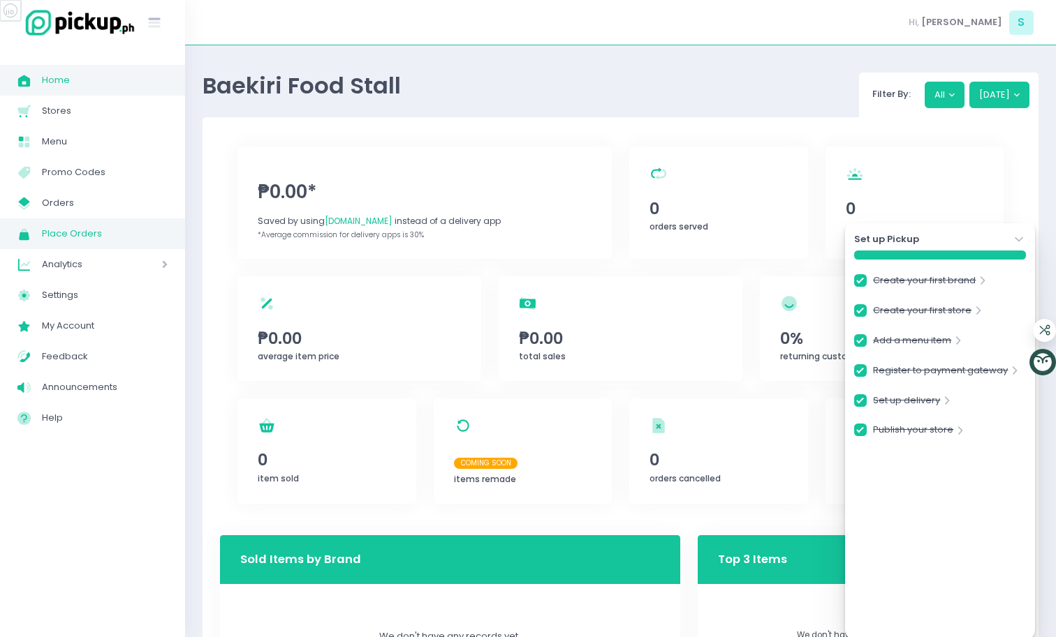
click at [75, 246] on link "Place Orders Created with Sketch. Place Orders" at bounding box center [92, 234] width 185 height 31
checkbox input "true"
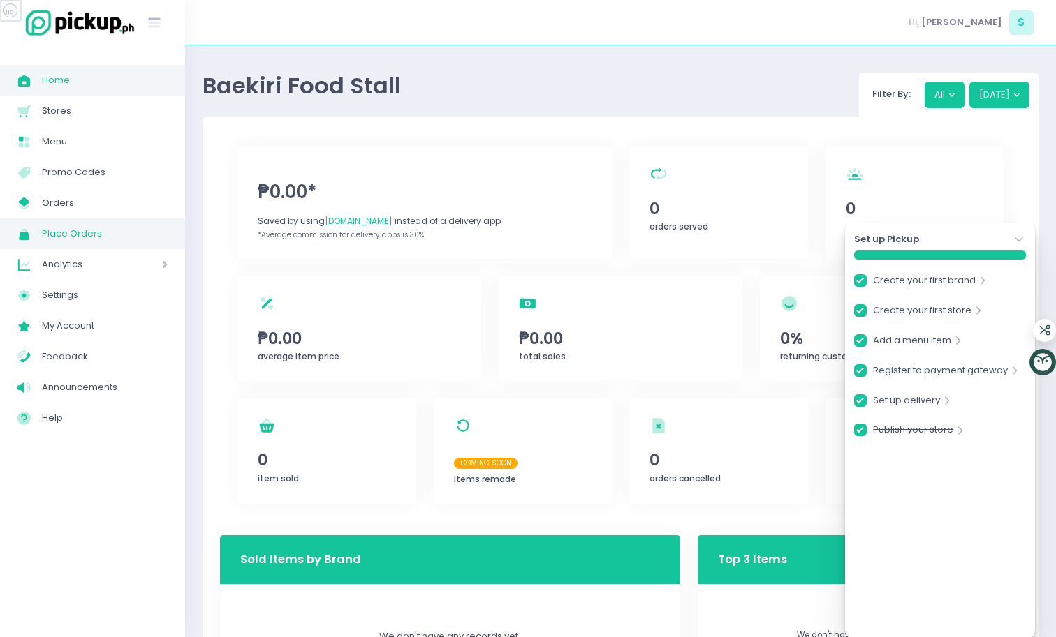
checkbox input "true"
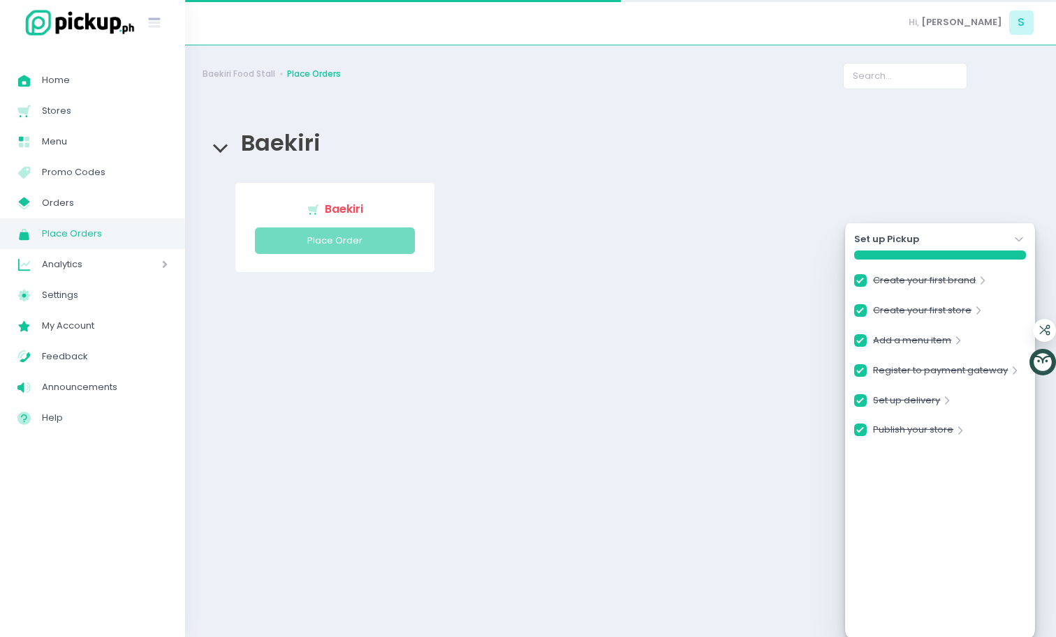
checkbox input "true"
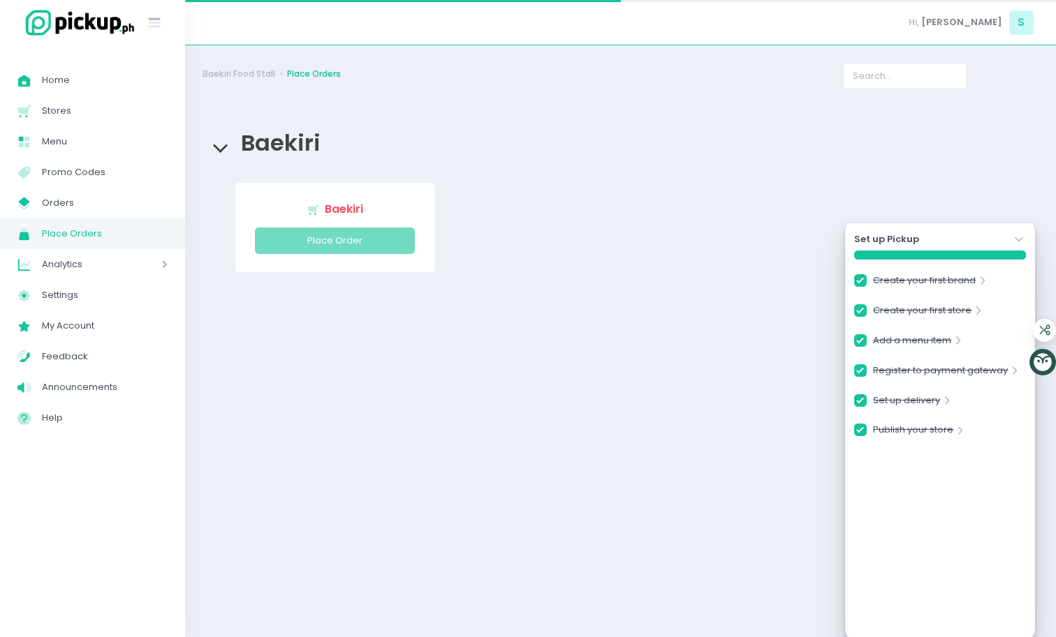
checkbox input "true"
click at [78, 254] on div "Analytics Created with Sketch. Analytics" at bounding box center [92, 264] width 185 height 31
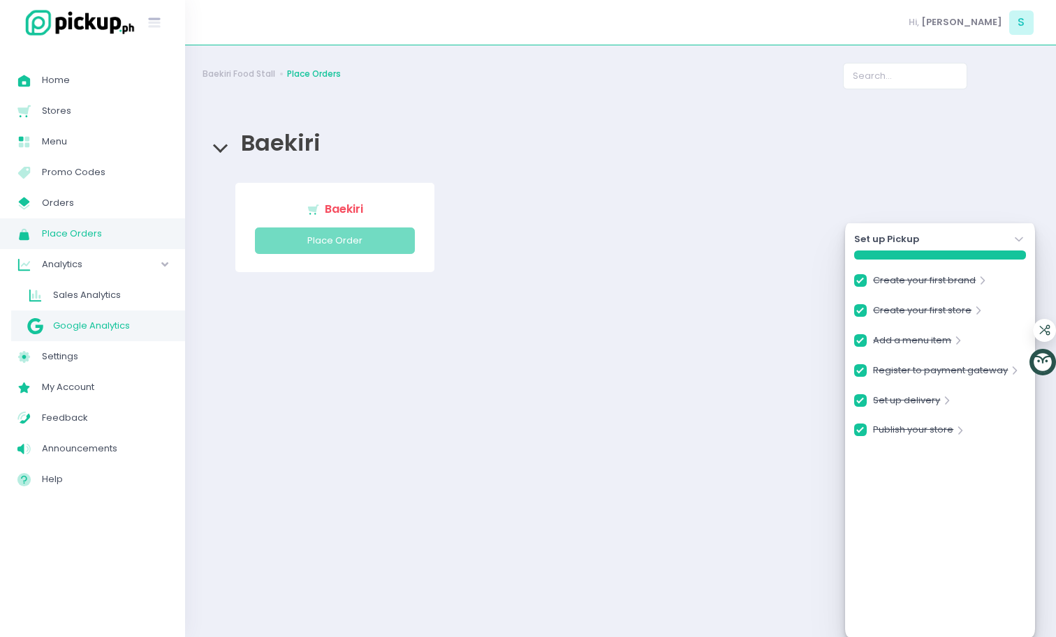
click at [103, 313] on link "Google Analytics Google Analytics" at bounding box center [98, 326] width 174 height 31
checkbox input "true"
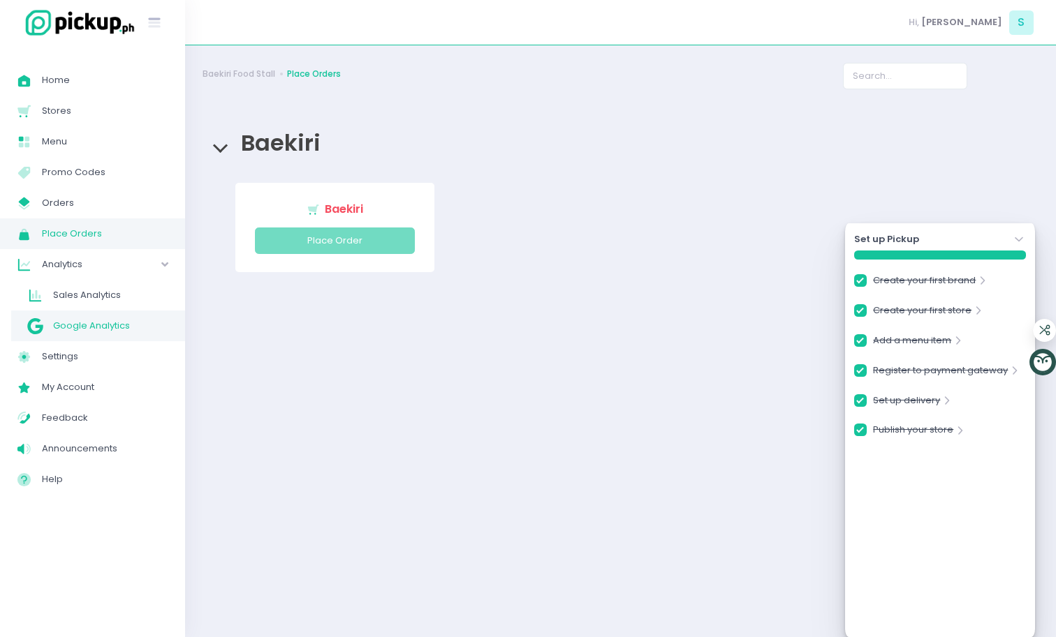
checkbox input "true"
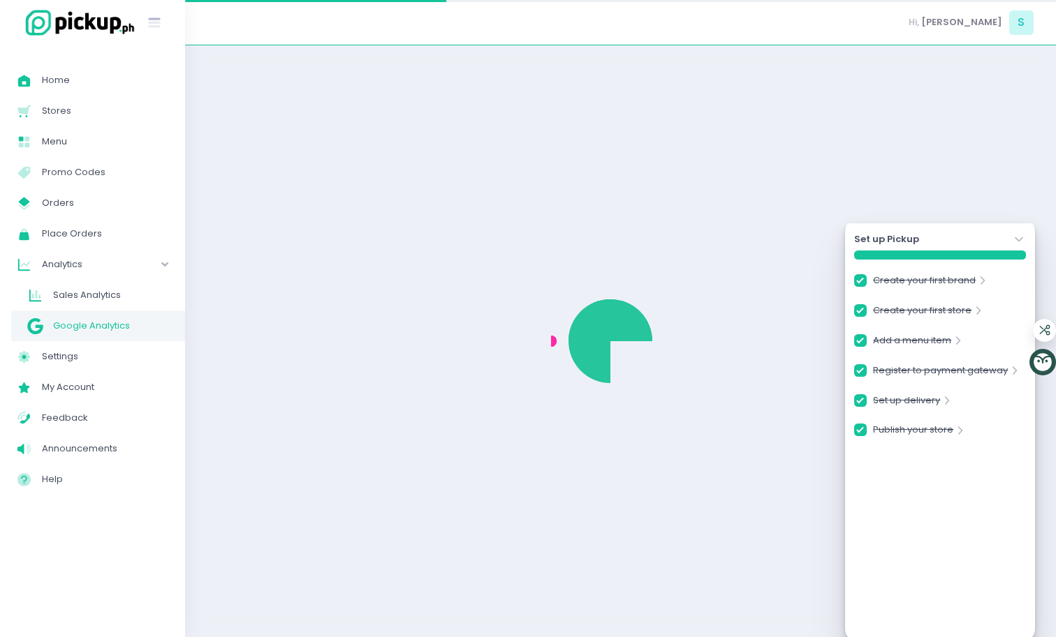
checkbox input "true"
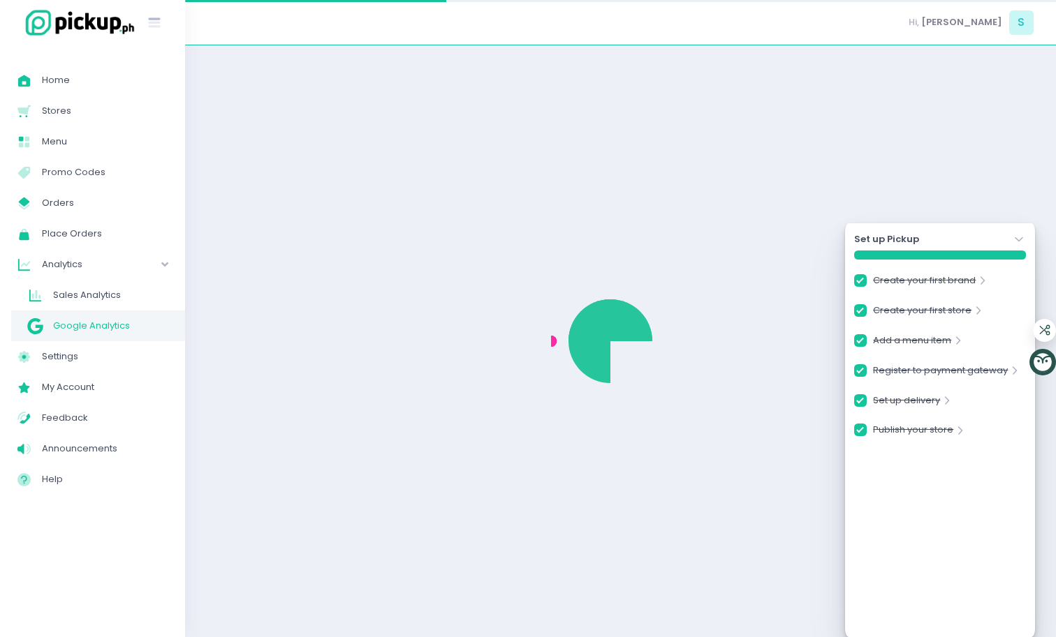
checkbox input "true"
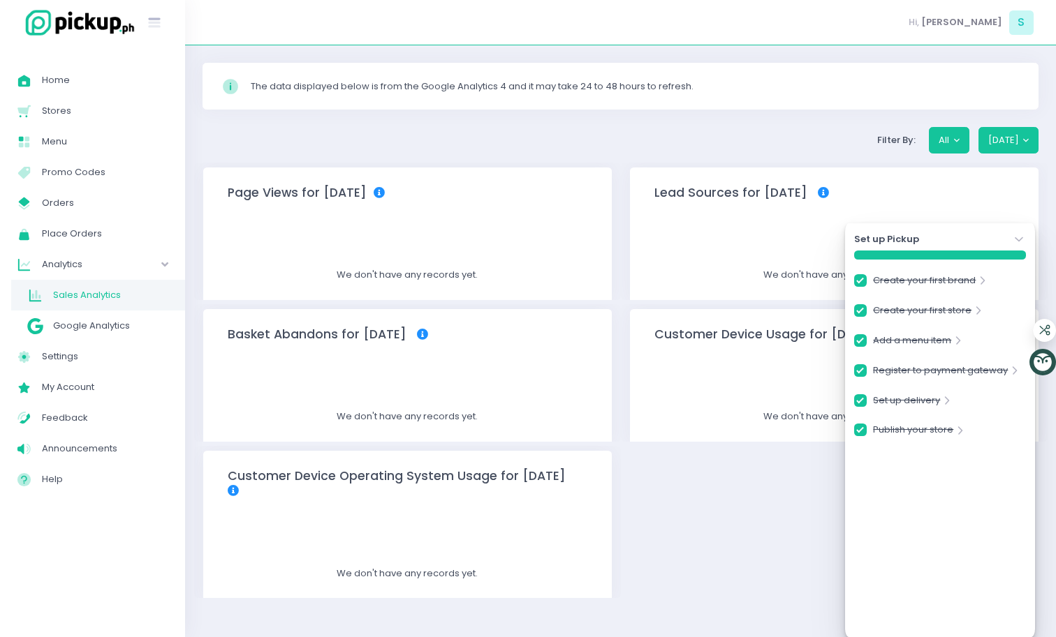
click at [90, 302] on span "Sales Analytics" at bounding box center [110, 295] width 115 height 18
checkbox input "true"
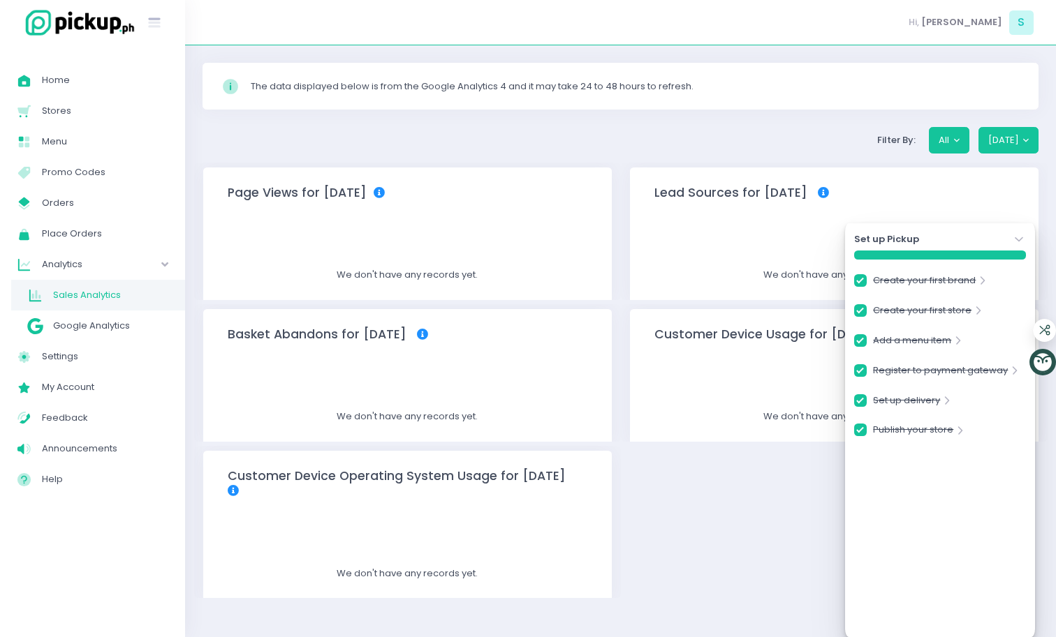
checkbox input "true"
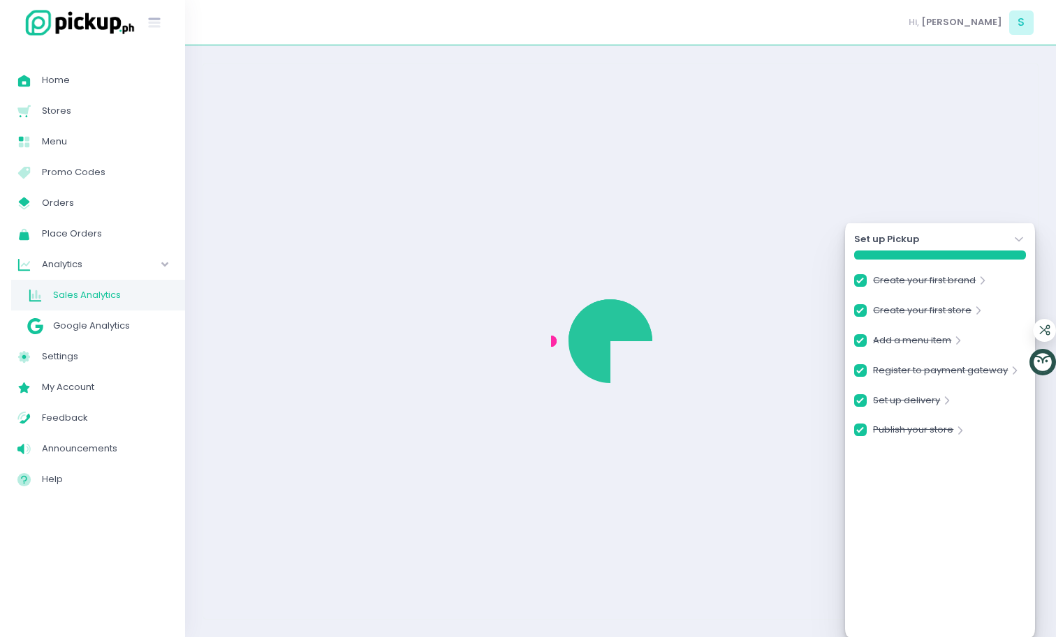
checkbox input "true"
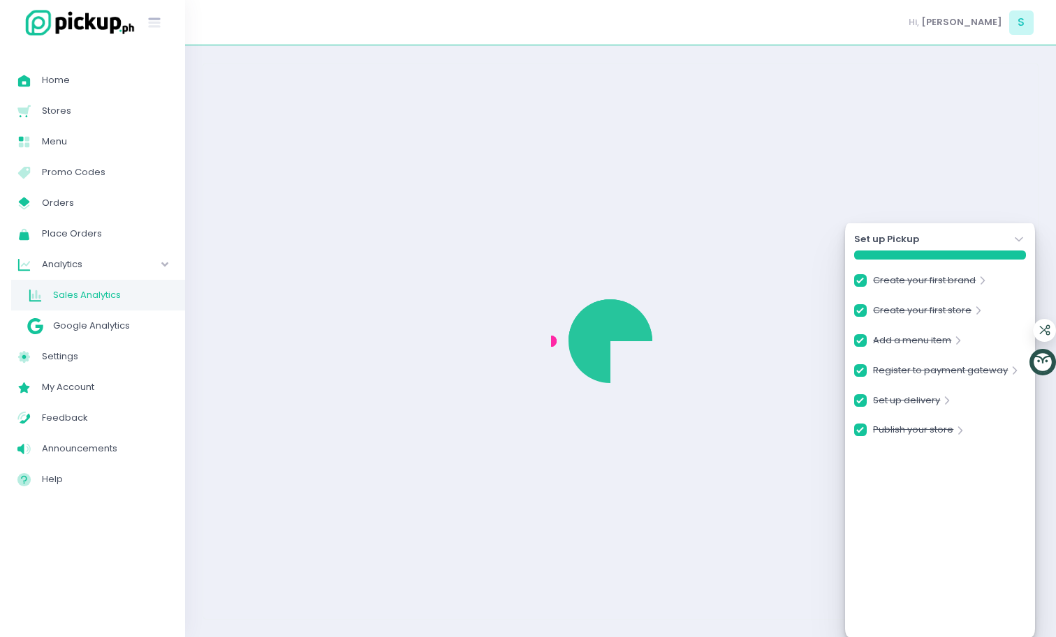
checkbox input "true"
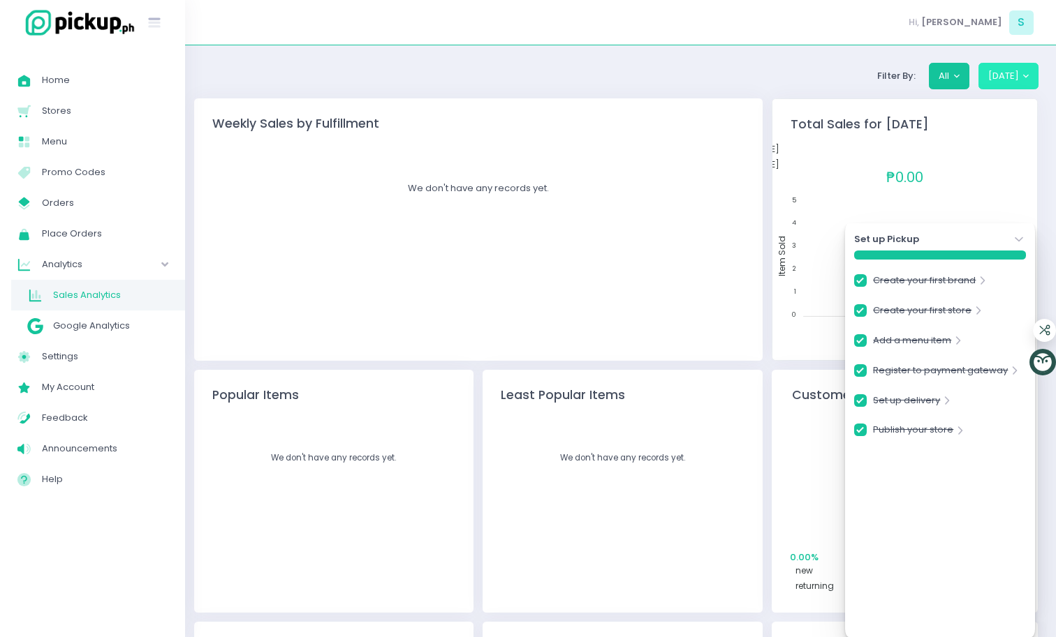
click at [1008, 69] on button "[DATE]" at bounding box center [1008, 76] width 61 height 27
click at [1017, 230] on div "Set up Pickup Stockholm-icons / Navigation / Angle-down Created with Sketch. Cr…" at bounding box center [940, 430] width 190 height 414
click at [1018, 237] on icon "Stockholm-icons / Navigation / Angle-down Created with Sketch." at bounding box center [1019, 240] width 14 height 14
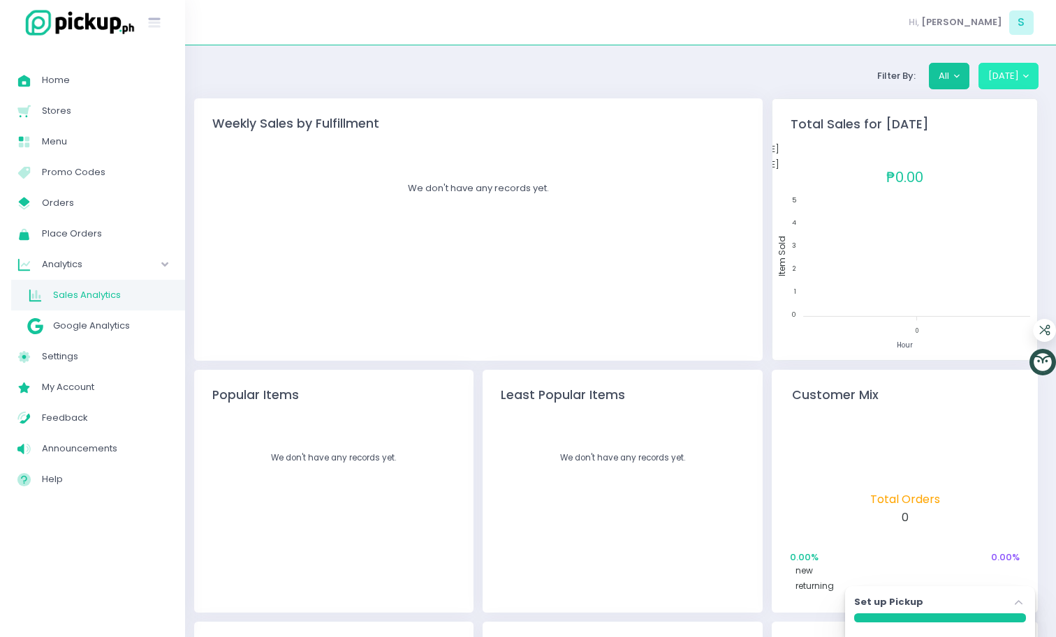
click at [1014, 79] on button "[DATE]" at bounding box center [1008, 76] width 61 height 27
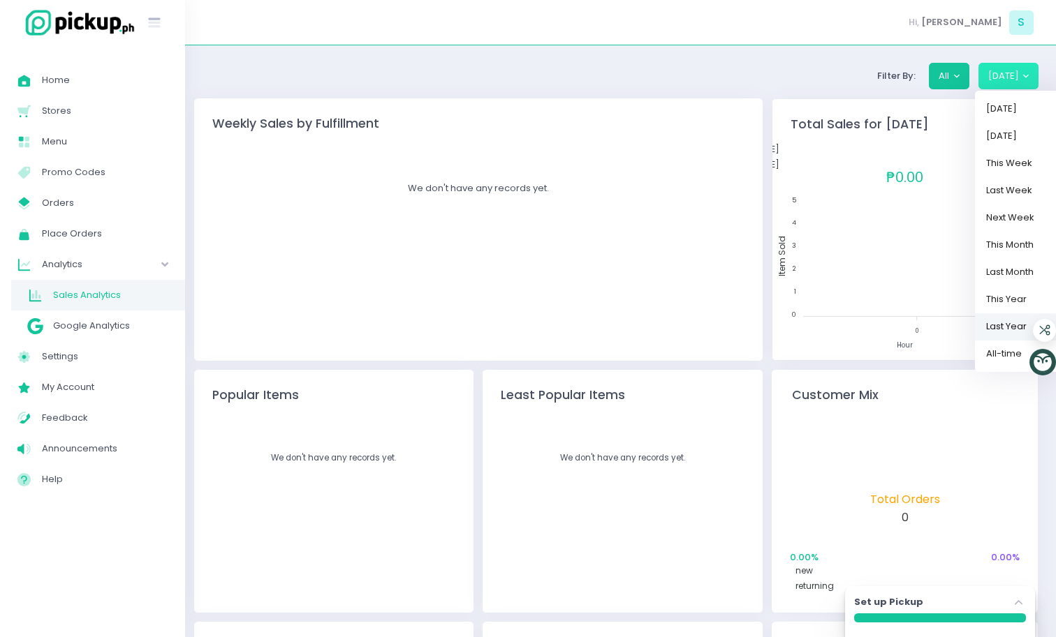
scroll to position [10, 0]
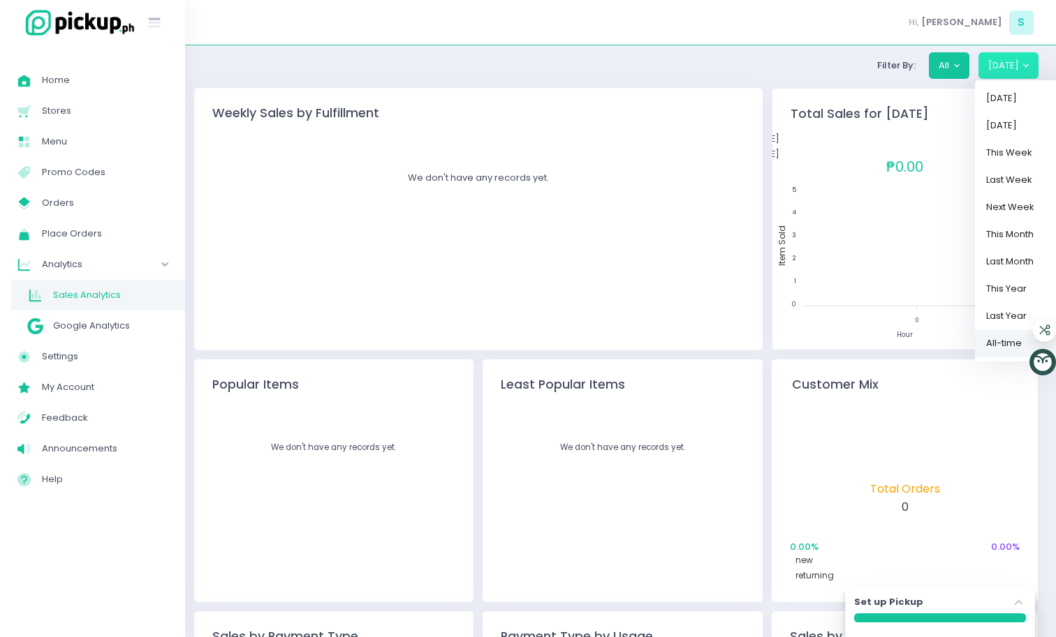
click at [1007, 334] on link "All-time" at bounding box center [1020, 343] width 91 height 27
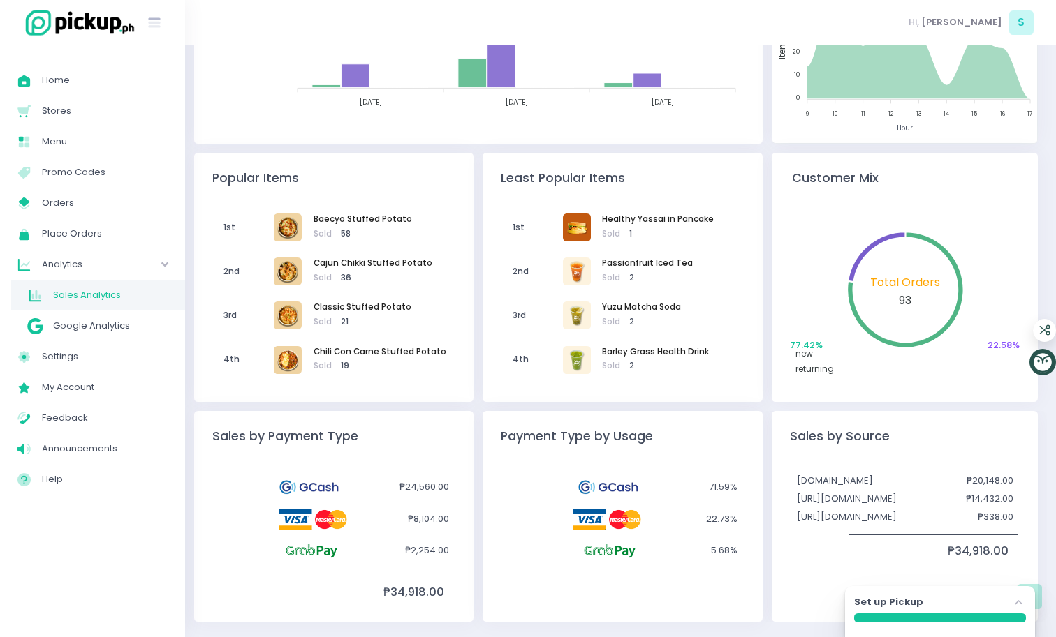
scroll to position [219, 0]
